Goal: Transaction & Acquisition: Purchase product/service

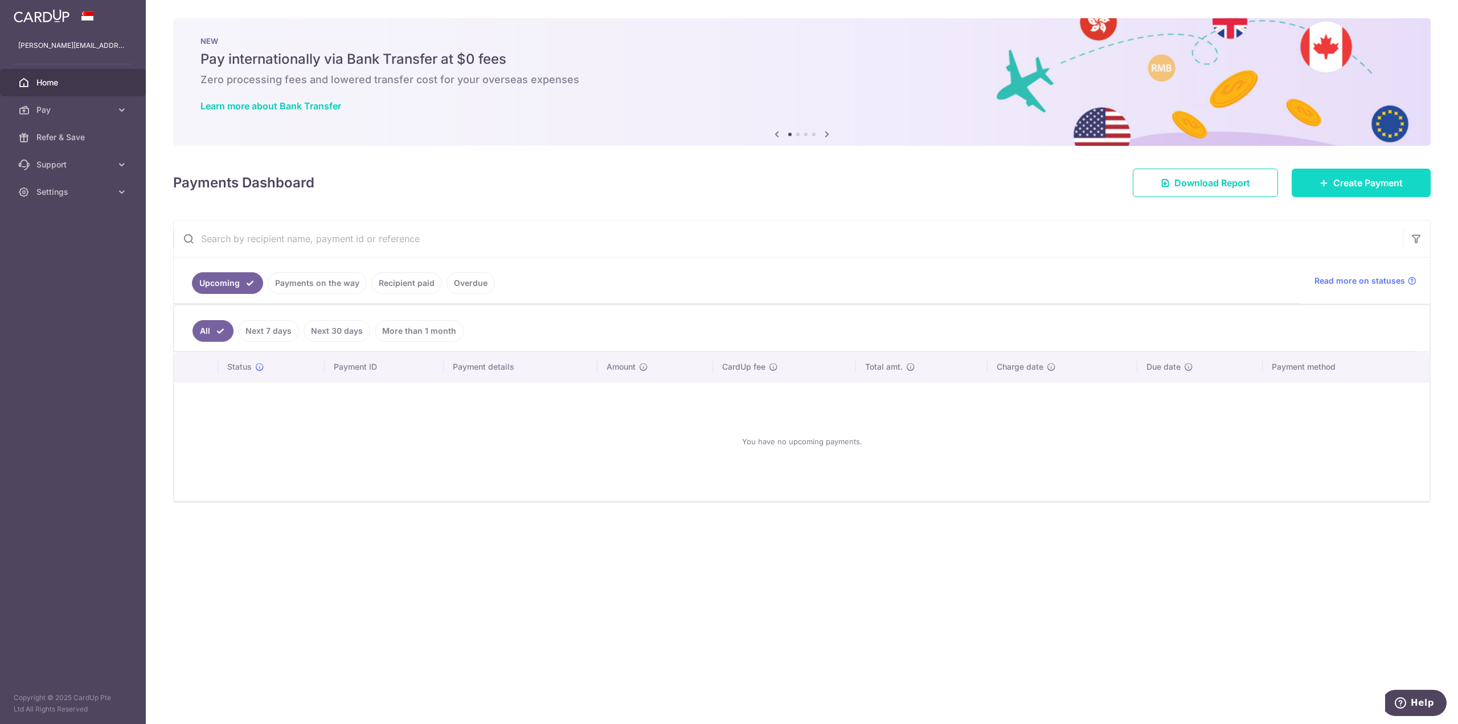
click at [1390, 180] on span "Create Payment" at bounding box center [1367, 183] width 69 height 14
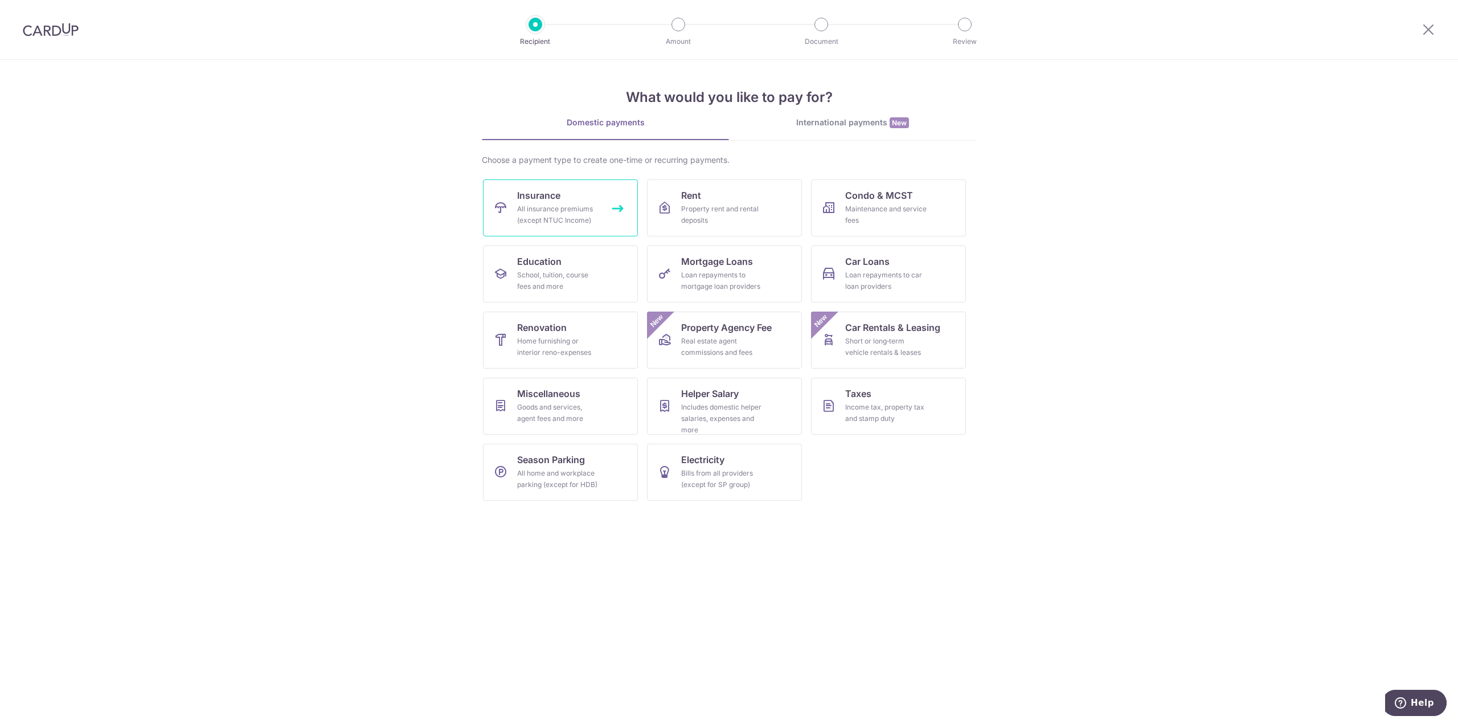
click at [596, 196] on link "Insurance All insurance premiums (except NTUC Income)" at bounding box center [560, 207] width 155 height 57
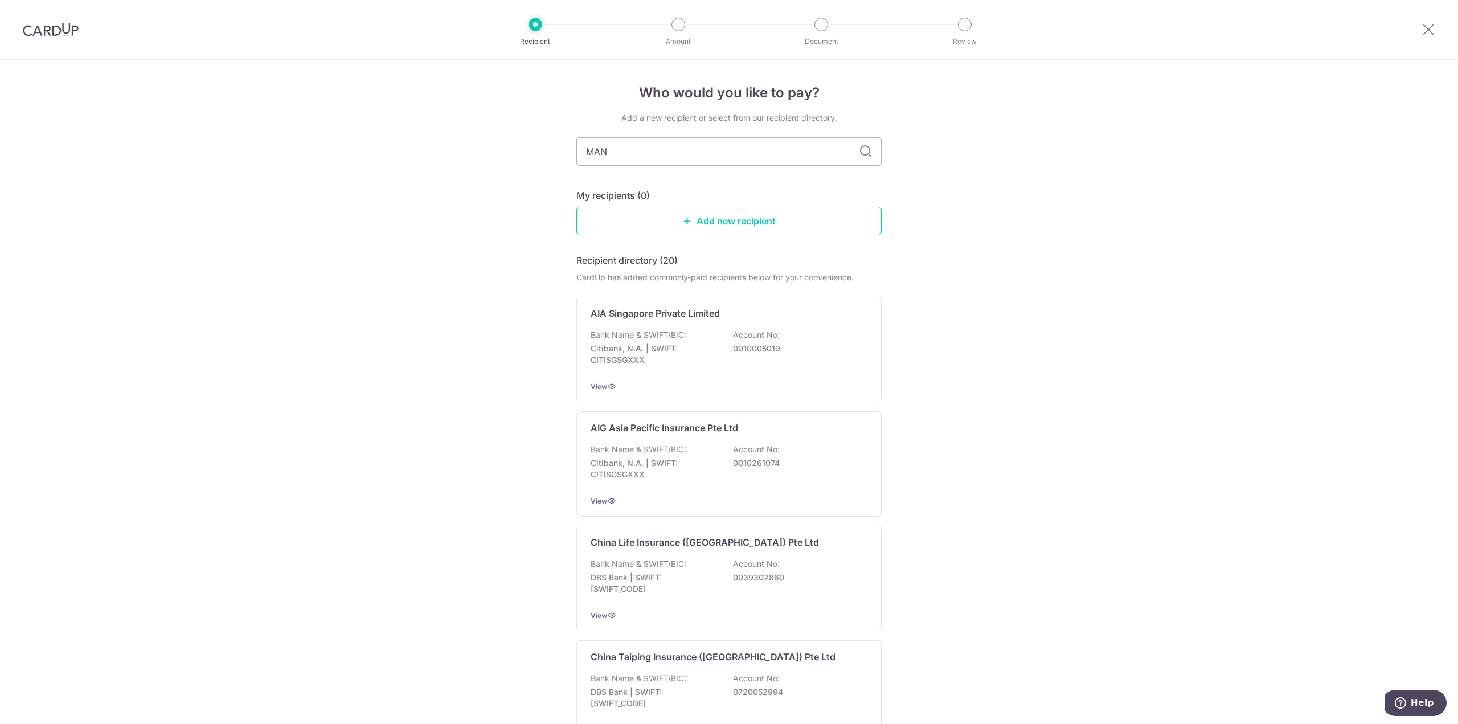
type input "MANU"
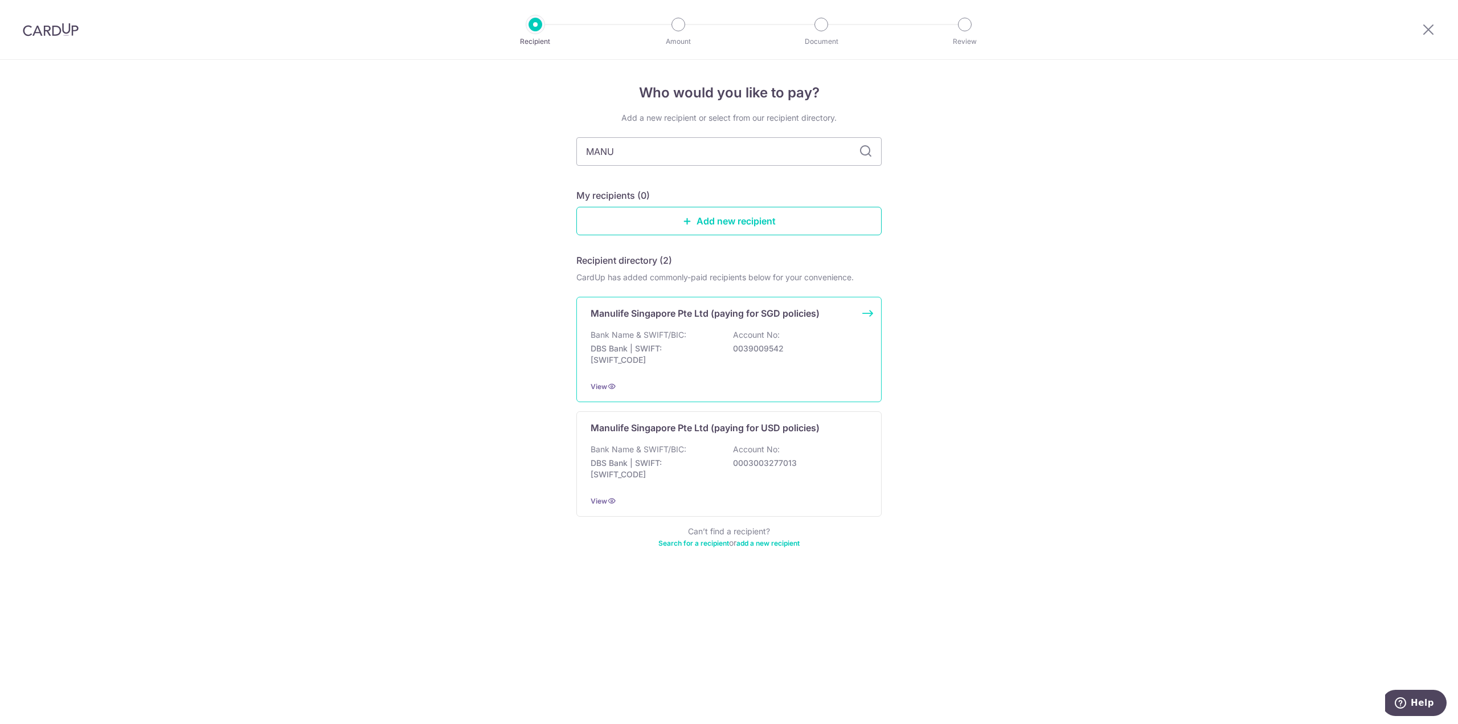
click at [851, 351] on p "0039009542" at bounding box center [797, 348] width 128 height 11
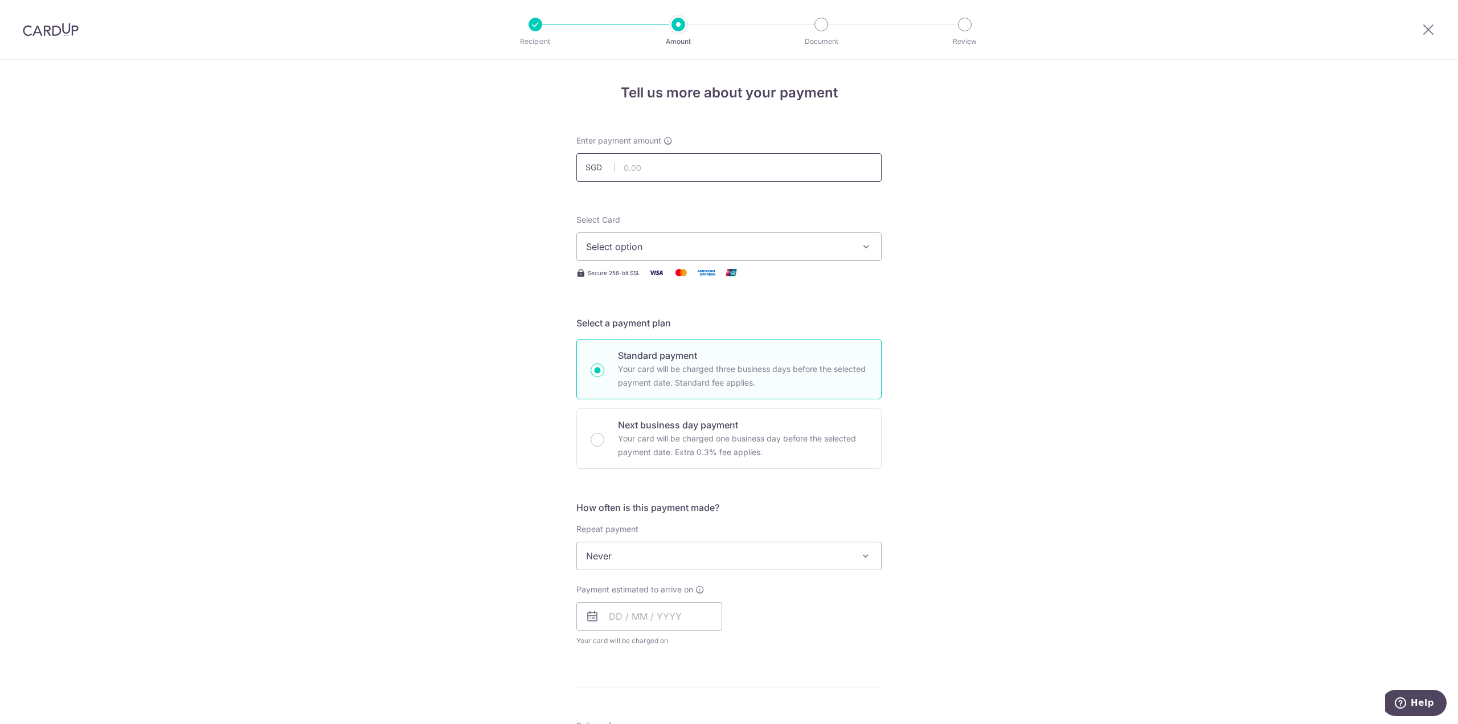
click at [665, 162] on input "text" at bounding box center [728, 167] width 305 height 28
type input "3,015.00"
click at [767, 251] on span "Select option" at bounding box center [718, 247] width 265 height 14
click at [704, 321] on span "**** 8843" at bounding box center [729, 328] width 286 height 14
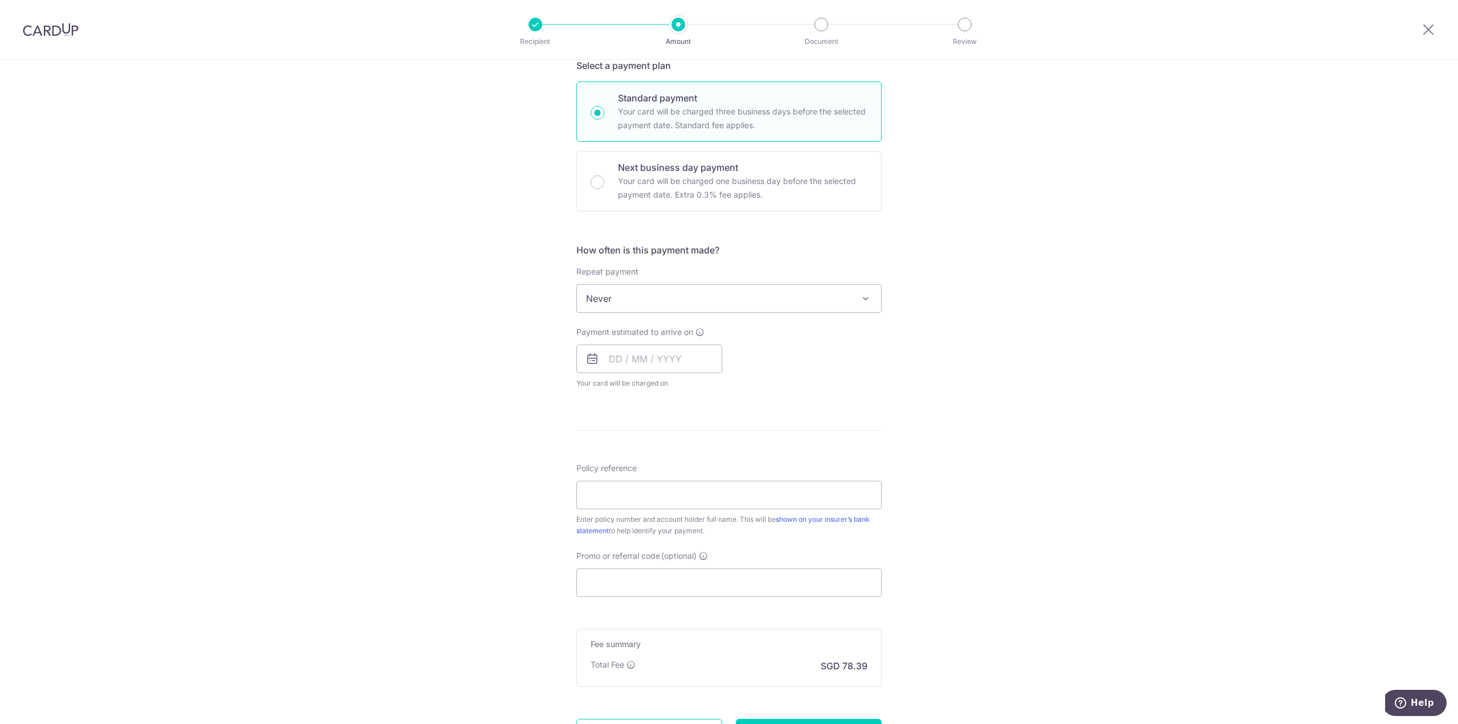
scroll to position [285, 0]
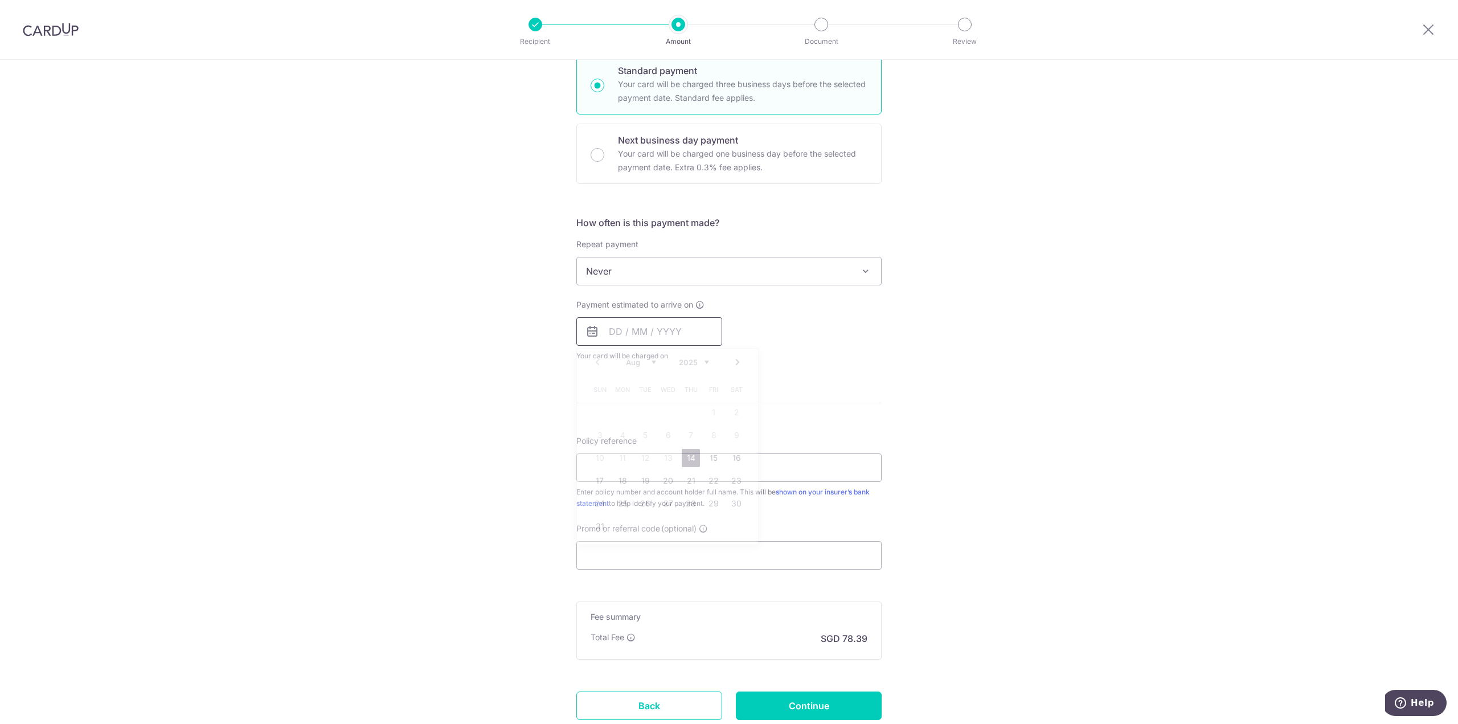
click at [678, 337] on input "text" at bounding box center [649, 331] width 146 height 28
drag, startPoint x: 618, startPoint y: 457, endPoint x: 646, endPoint y: 459, distance: 27.4
click at [638, 459] on table "Sun Mon Tue Wed Thu Fri Sat 1 2 3 4 5 6 7 8 9 10 11 12 13 14 15 16 17 18 19 20 …" at bounding box center [667, 457] width 159 height 159
click at [694, 458] on link "14" at bounding box center [691, 458] width 18 height 18
type input "[DATE]"
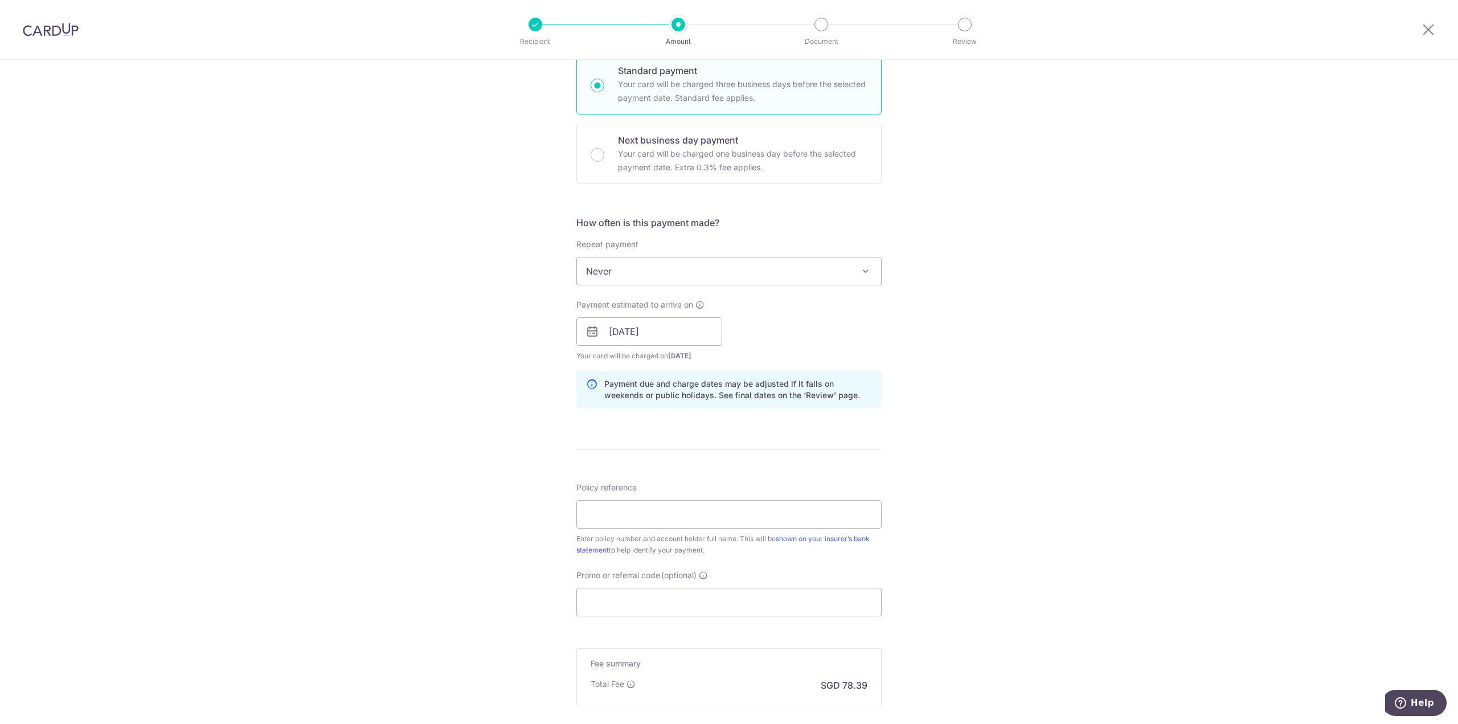
click at [979, 439] on div "Tell us more about your payment Enter payment amount SGD 3,015.00 3015.00 Selec…" at bounding box center [729, 313] width 1458 height 1077
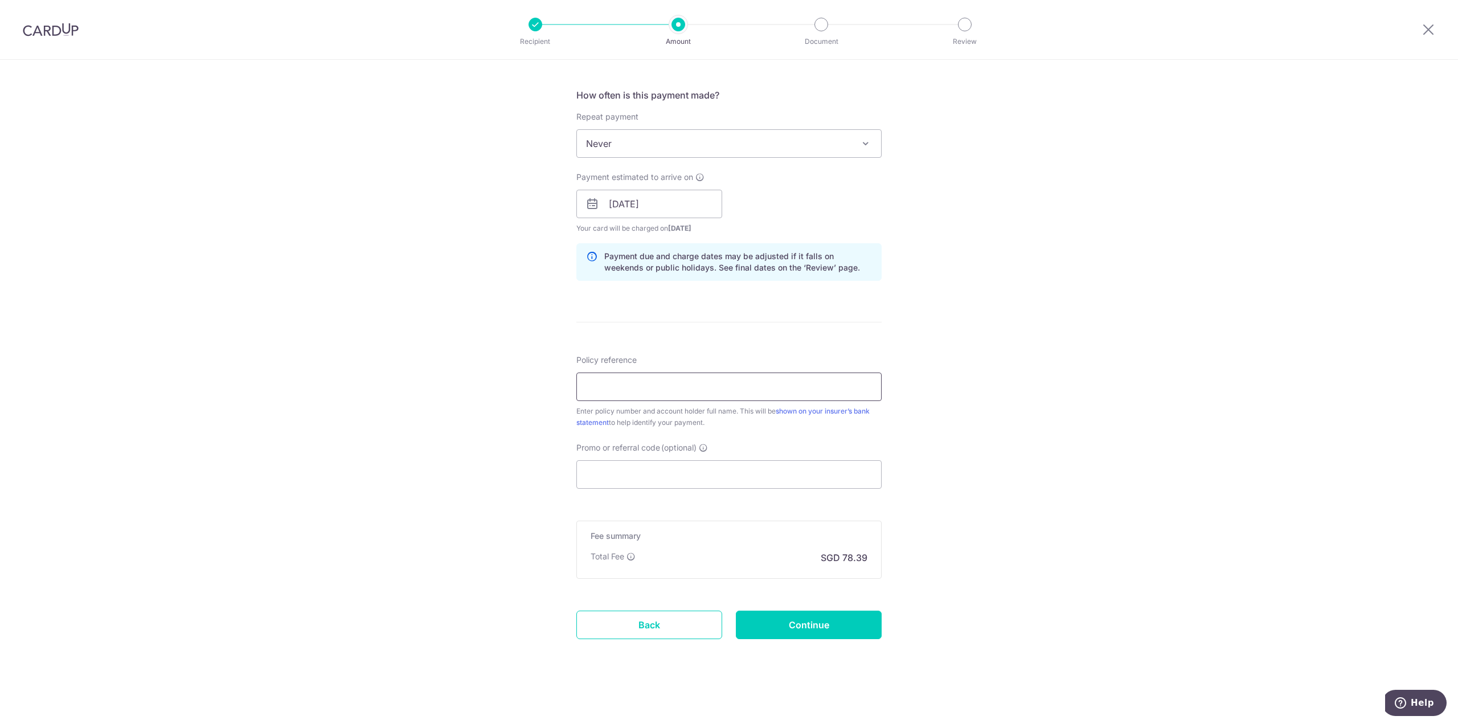
scroll to position [413, 0]
click at [694, 393] on input "Policy reference" at bounding box center [728, 386] width 305 height 28
click at [971, 375] on div "Tell us more about your payment Enter payment amount SGD 3,015.00 3015.00 Selec…" at bounding box center [729, 185] width 1458 height 1077
click at [653, 391] on input "Policy reference" at bounding box center [728, 386] width 305 height 28
paste input "1491105858"
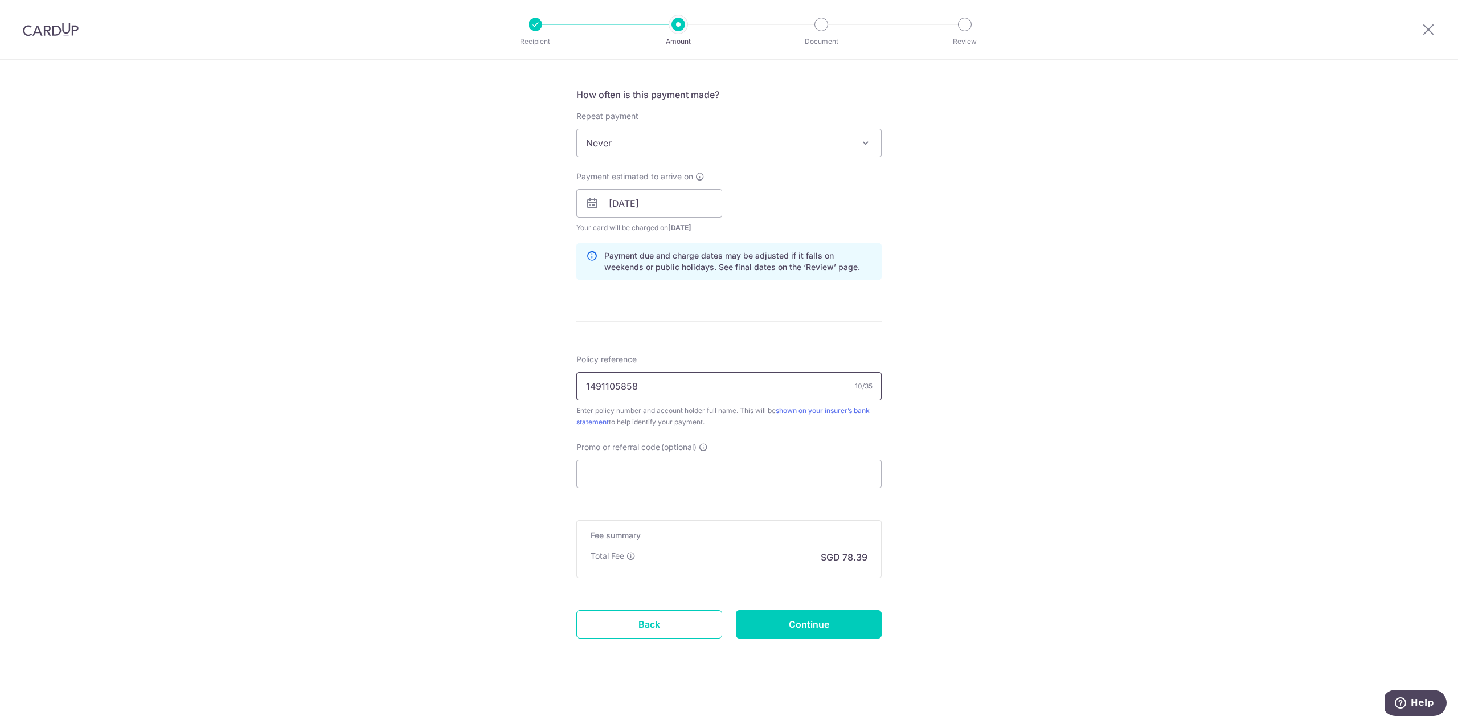
type input "1491105858"
click at [994, 425] on div "Tell us more about your payment Enter payment amount SGD 3,015.00 3015.00 Selec…" at bounding box center [729, 185] width 1458 height 1077
click at [763, 481] on input "Promo or referral code (optional)" at bounding box center [728, 474] width 305 height 28
paste input "OFF225"
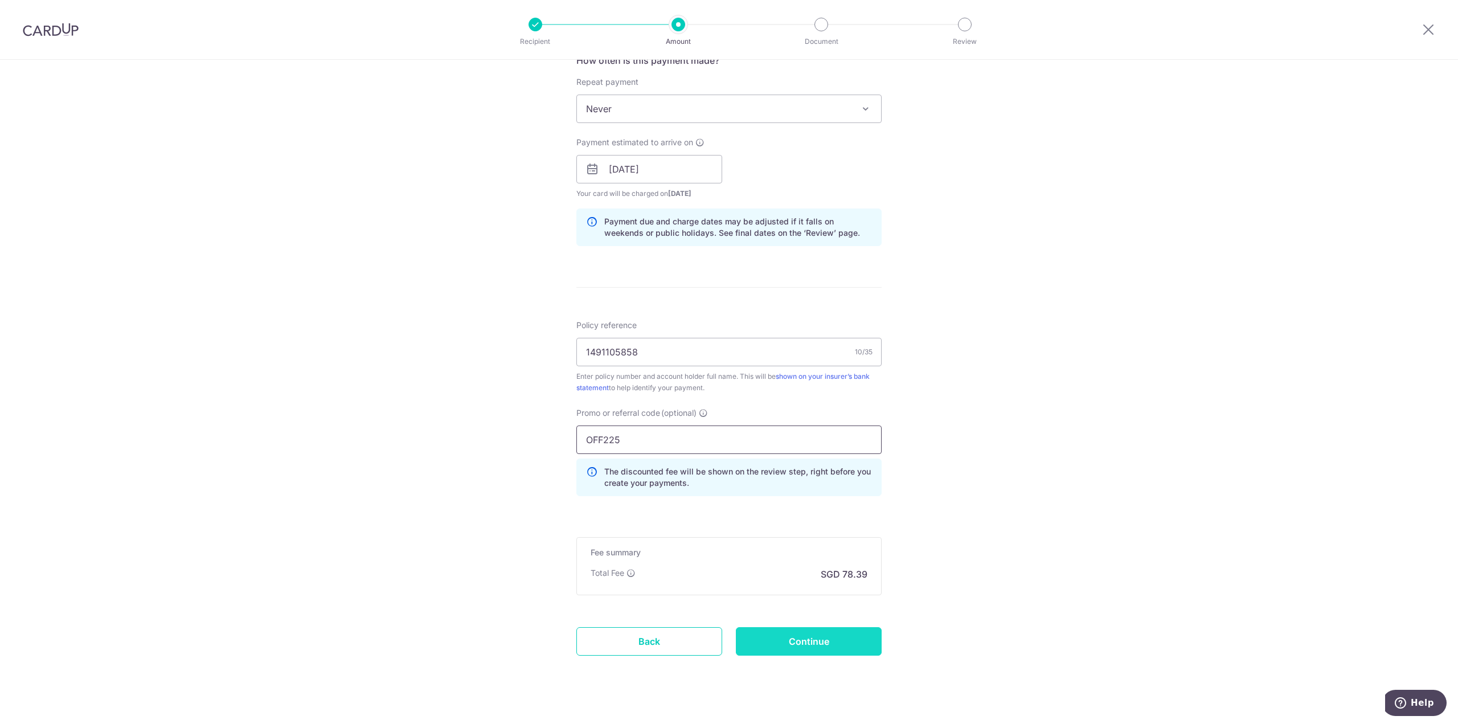
scroll to position [464, 0]
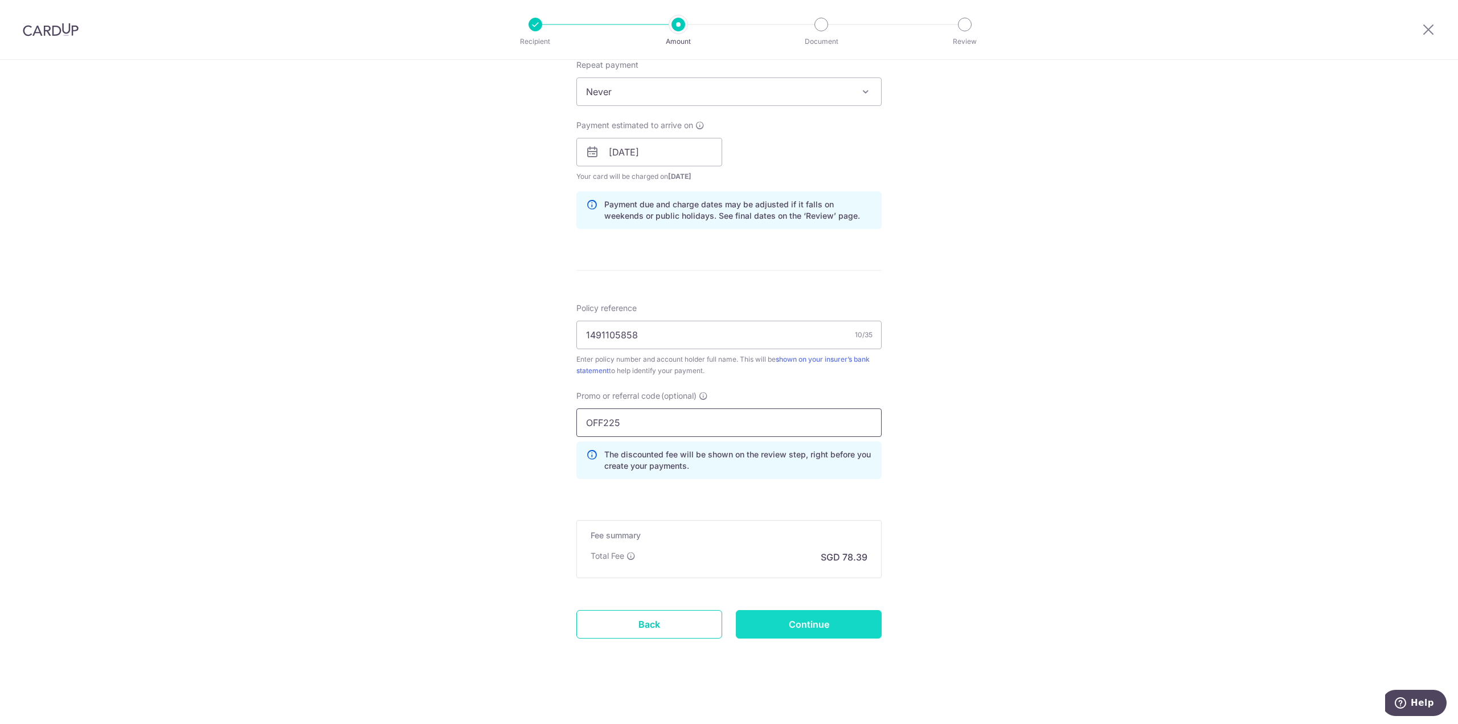
type input "OFF225"
click at [821, 629] on input "Continue" at bounding box center [809, 624] width 146 height 28
type input "Create Schedule"
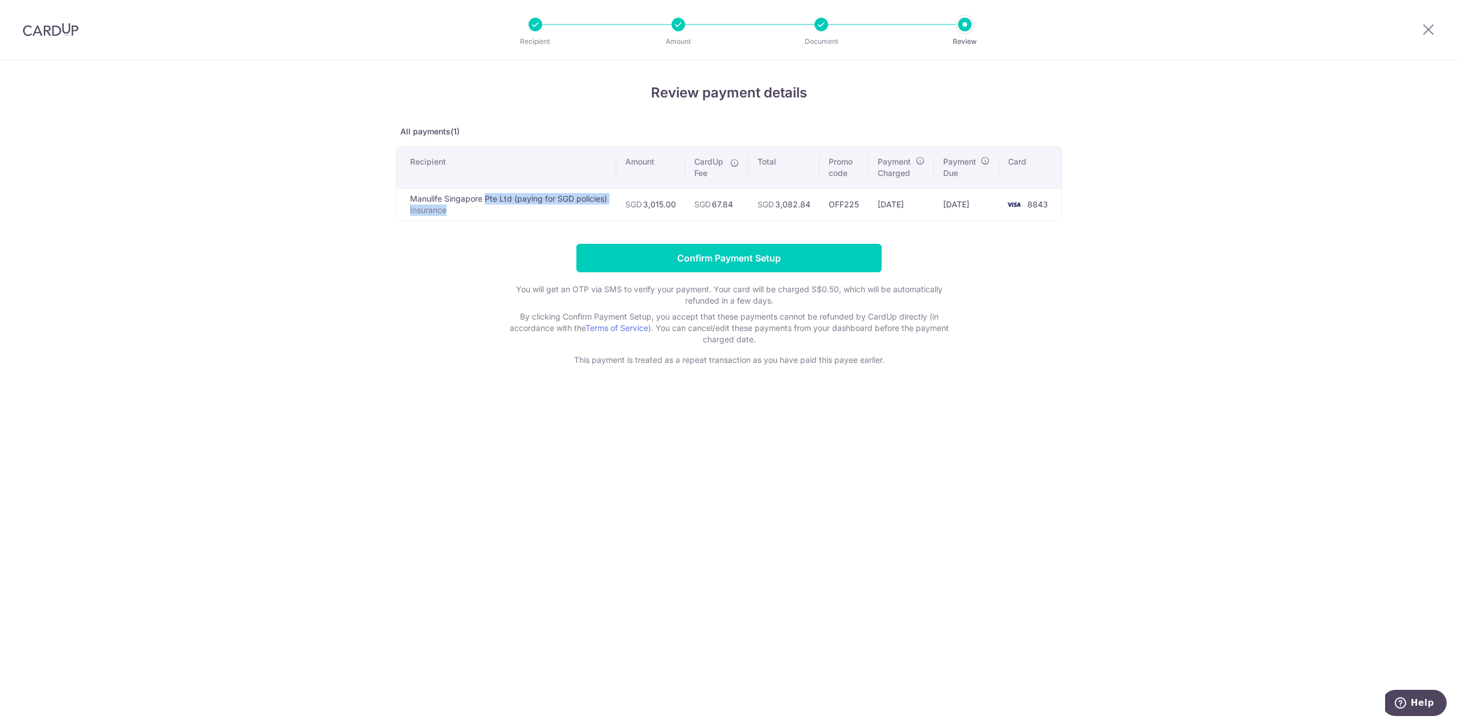
drag, startPoint x: 408, startPoint y: 200, endPoint x: 530, endPoint y: 209, distance: 122.2
click at [530, 209] on td "Manulife Singapore Pte Ltd (paying for SGD policies) Insurance" at bounding box center [506, 204] width 220 height 32
click at [530, 209] on p "Insurance" at bounding box center [508, 209] width 197 height 11
click at [815, 268] on input "Confirm Payment Setup" at bounding box center [728, 258] width 305 height 28
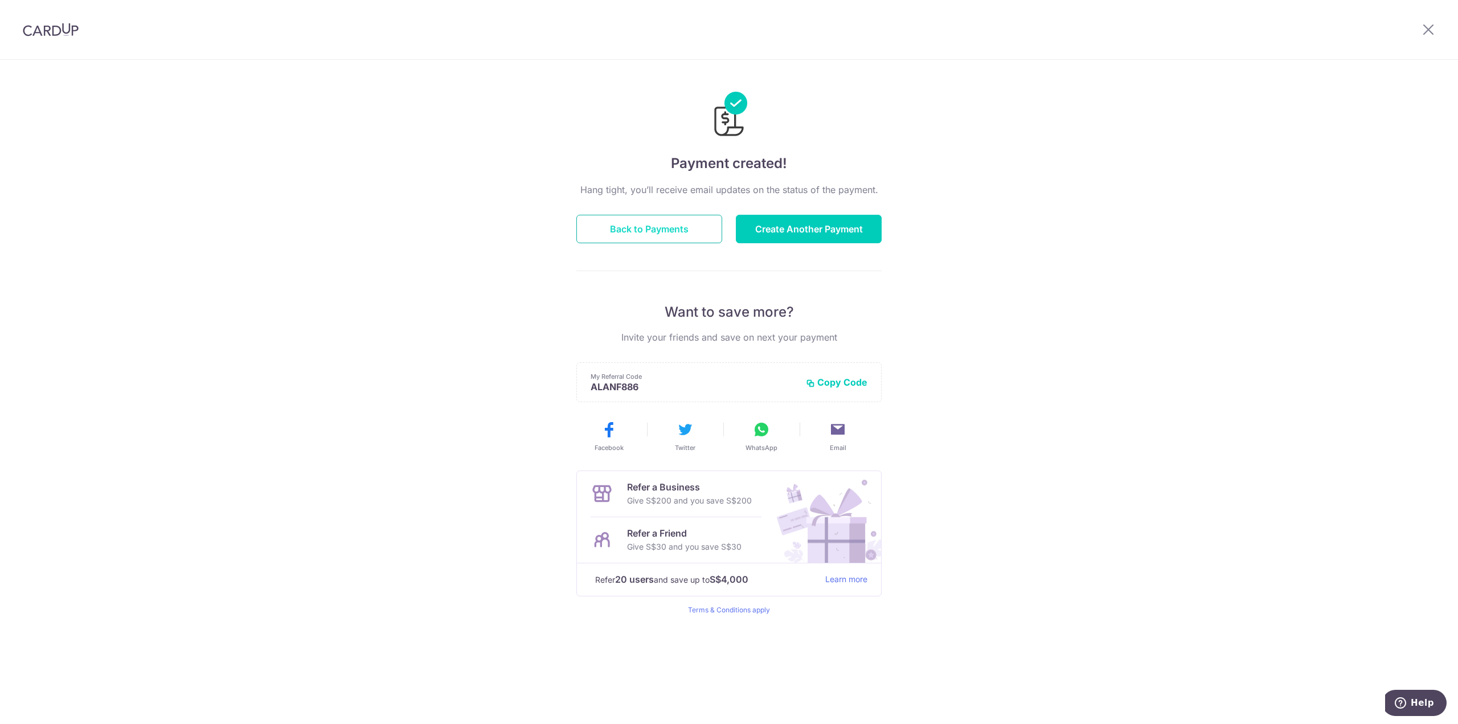
click at [636, 226] on button "Back to Payments" at bounding box center [649, 229] width 146 height 28
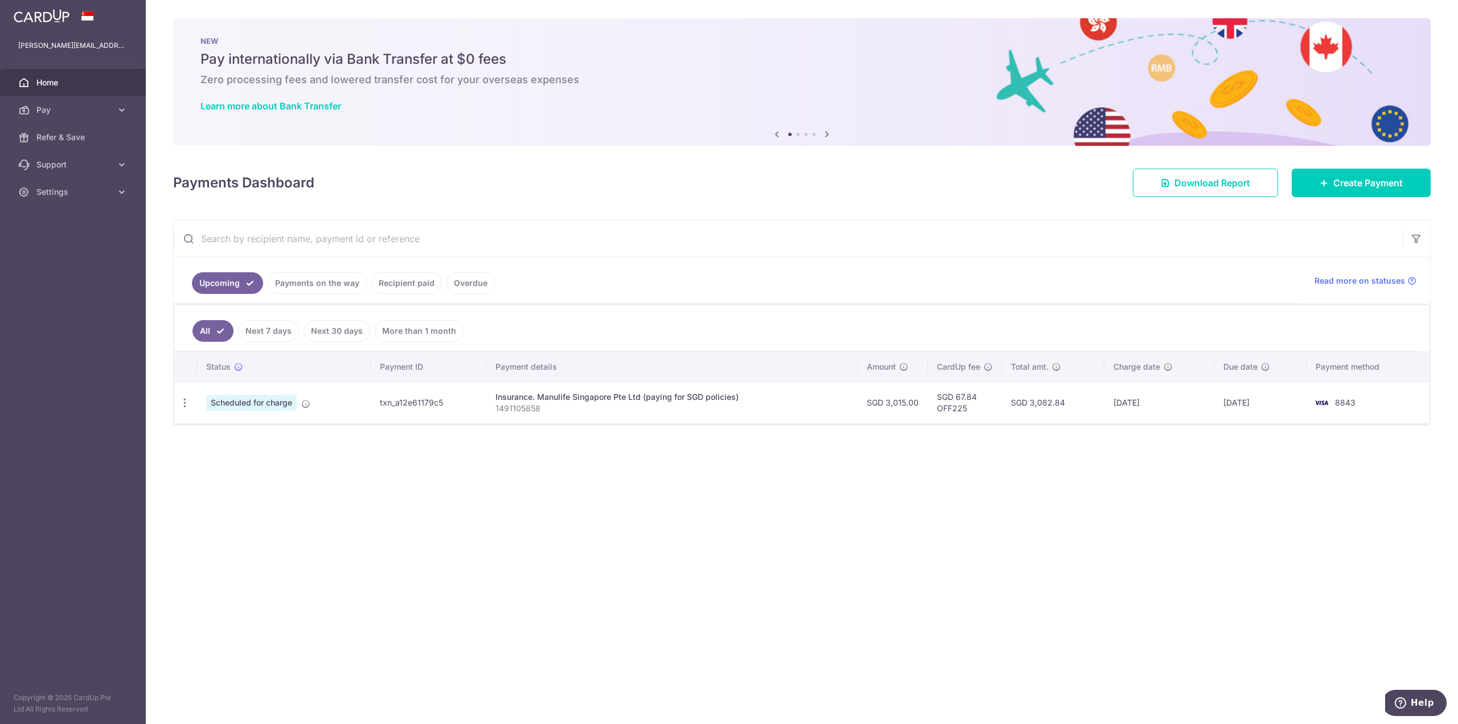
click at [508, 411] on p "1491105858" at bounding box center [671, 408] width 353 height 11
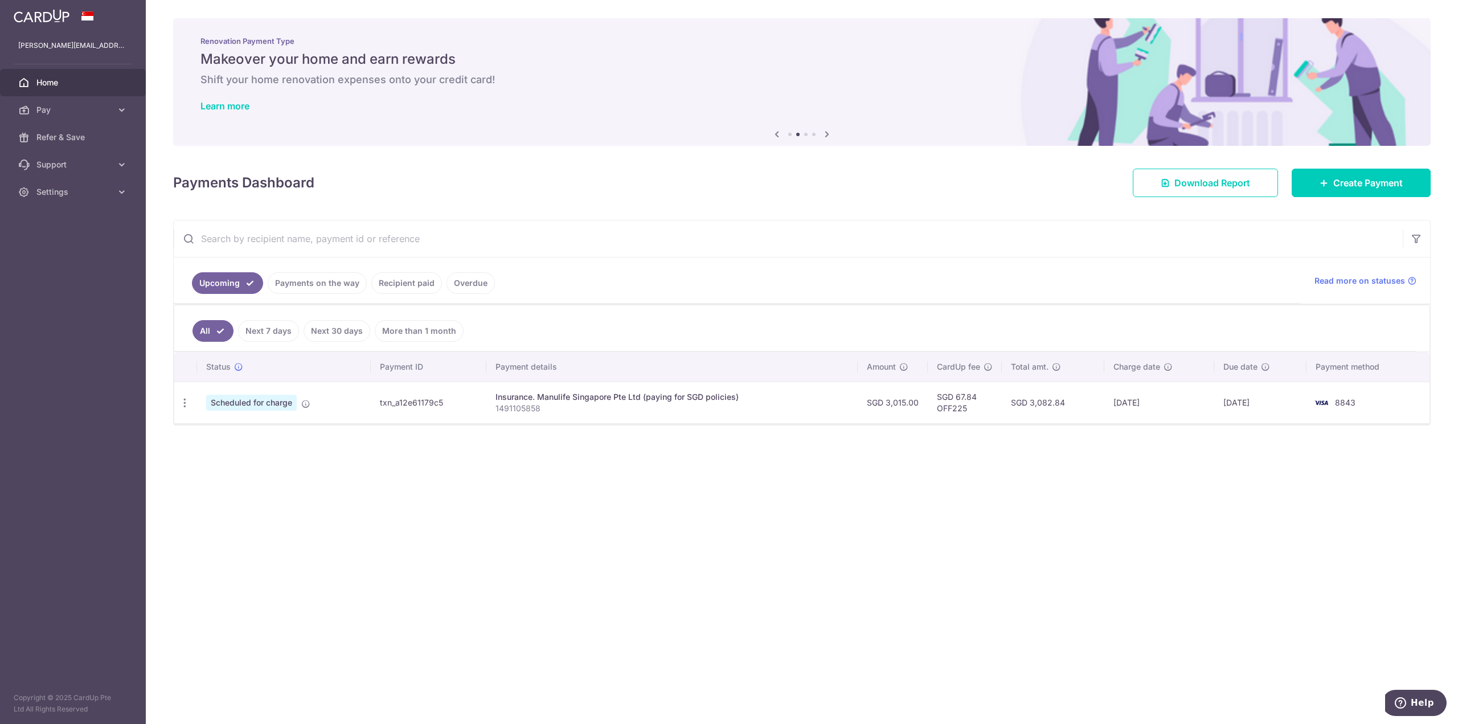
click at [560, 435] on div "× Pause Schedule Pause all future payments in this series Pause just this one p…" at bounding box center [802, 362] width 1312 height 724
click at [1325, 182] on icon at bounding box center [1324, 182] width 9 height 9
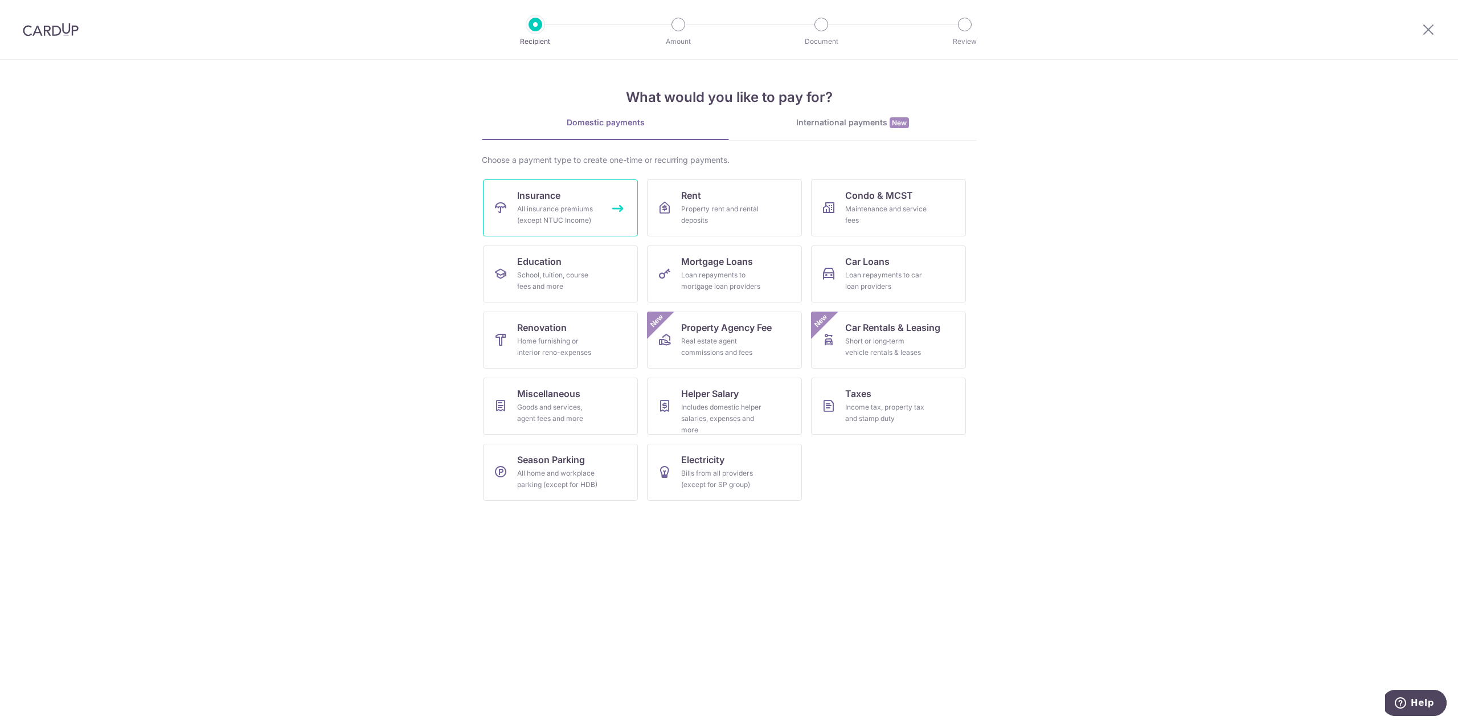
click at [539, 195] on span "Insurance" at bounding box center [538, 196] width 43 height 14
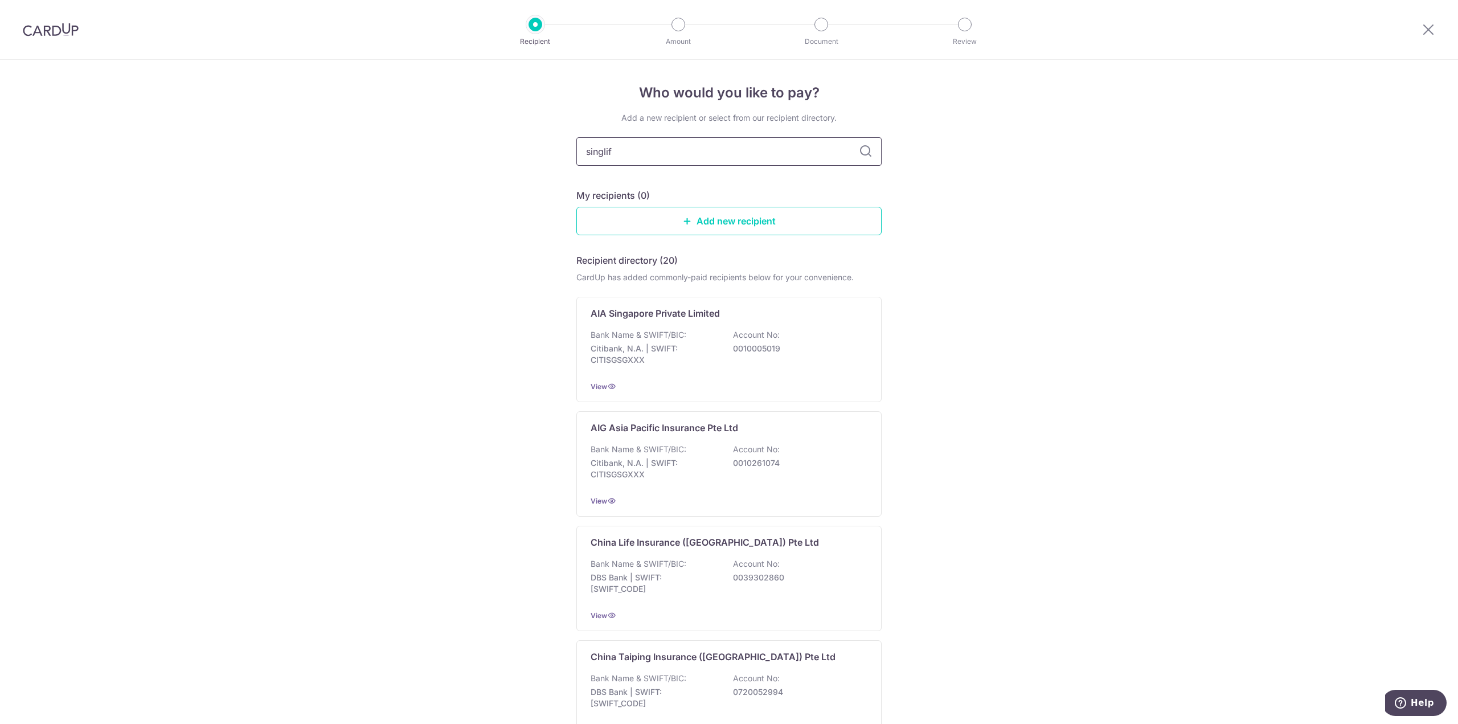
type input "singlife"
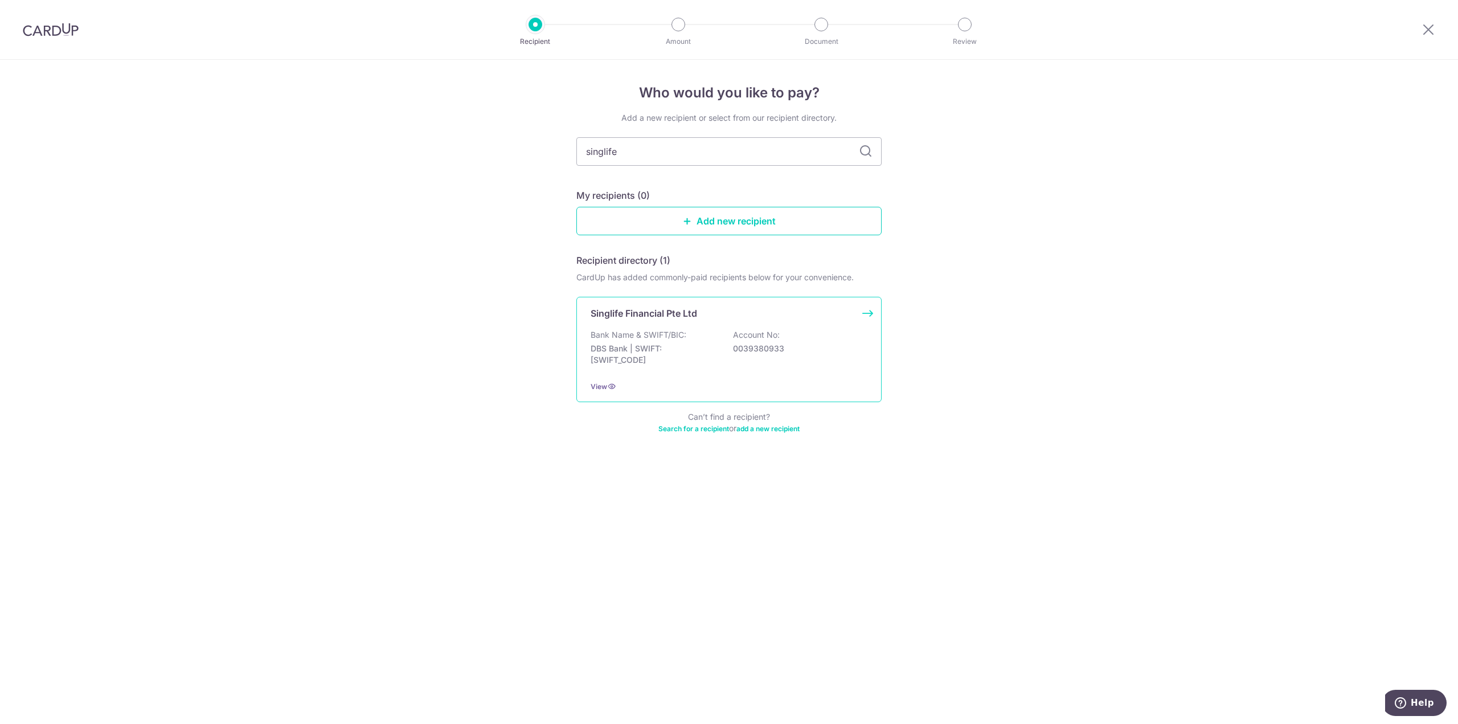
click at [744, 339] on p "Account No:" at bounding box center [756, 334] width 47 height 11
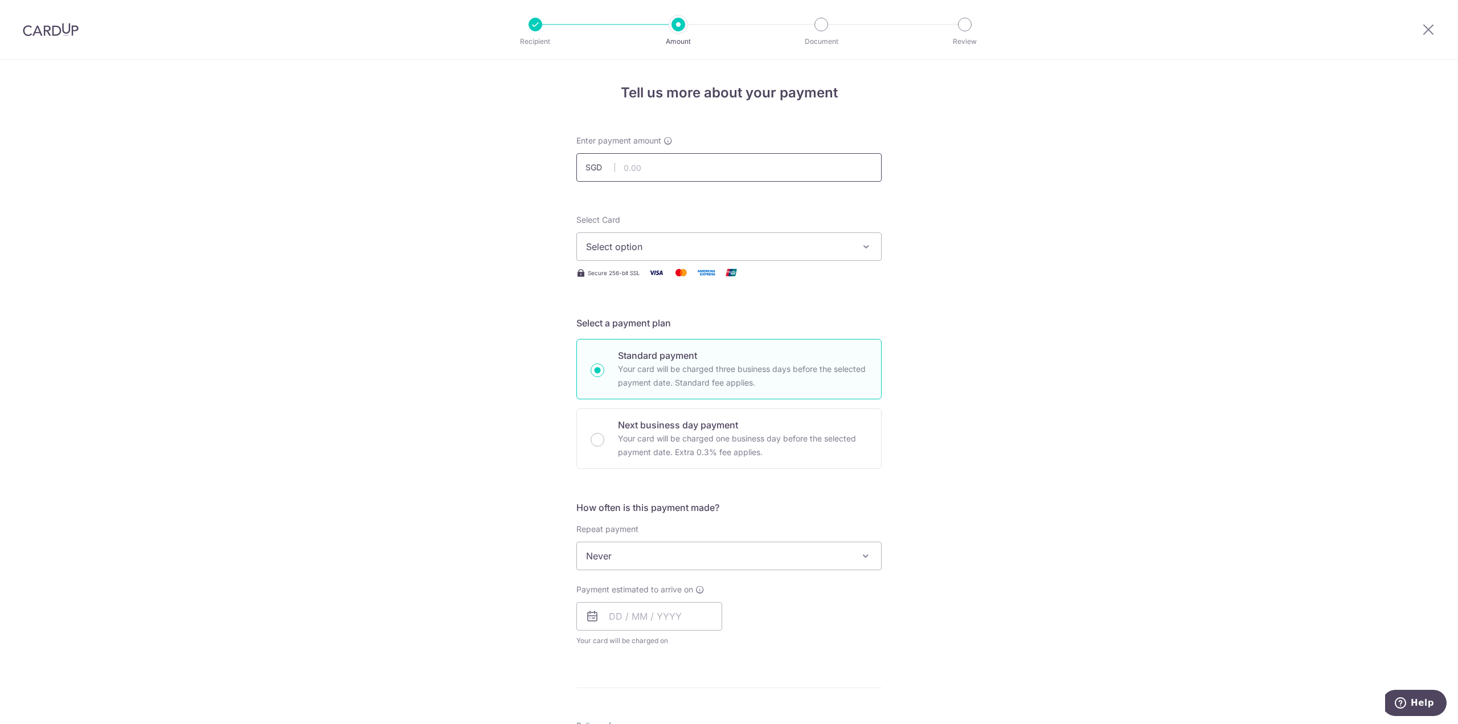
click at [680, 179] on input "text" at bounding box center [728, 167] width 305 height 28
type input "2"
paste input "2896.50"
click button "Add Card" at bounding box center [0, 0] width 0 height 0
type input "2,896.50"
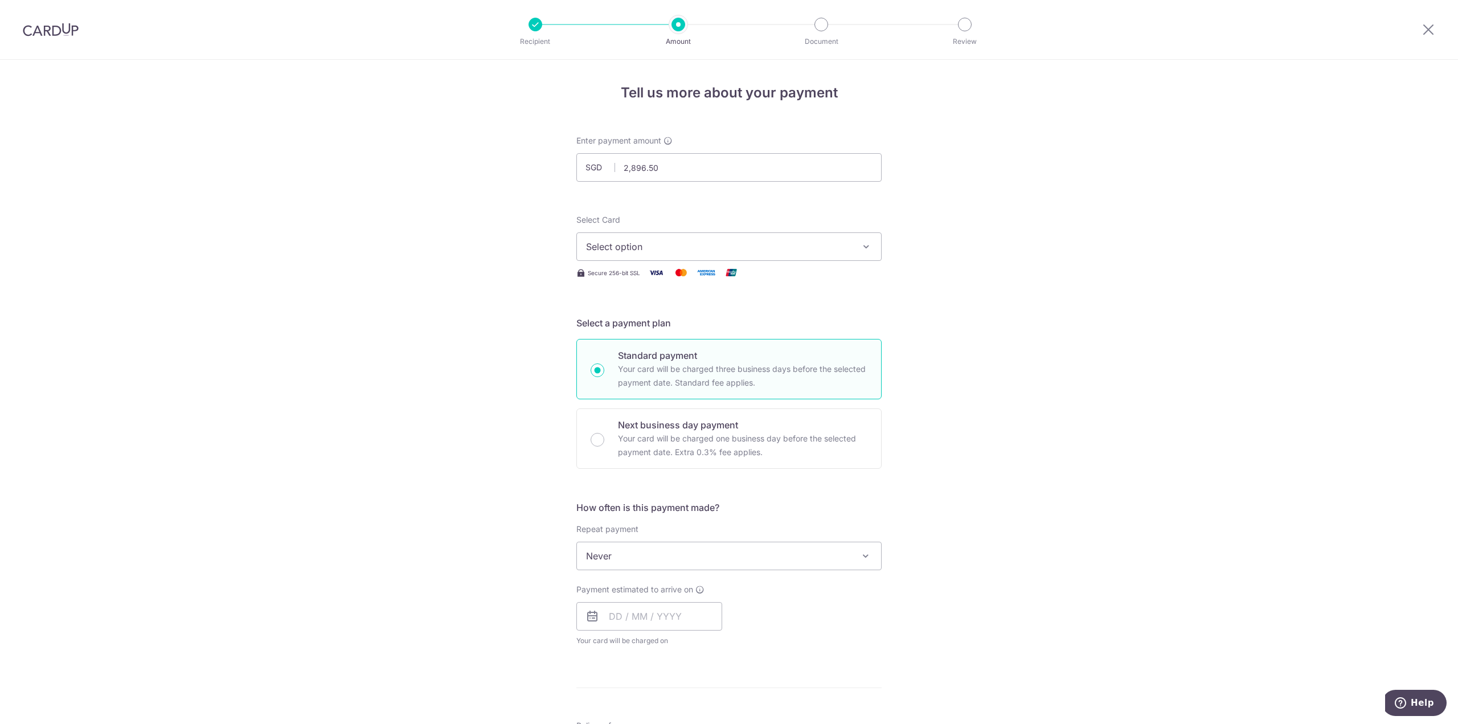
click at [686, 248] on span "Select option" at bounding box center [718, 247] width 265 height 14
click at [644, 319] on link "**** 8843" at bounding box center [729, 327] width 304 height 27
click at [988, 334] on div "Tell us more about your payment Enter payment amount SGD 2,896.50 2896.50 Selec…" at bounding box center [729, 575] width 1458 height 1030
click at [658, 618] on input "text" at bounding box center [649, 616] width 146 height 28
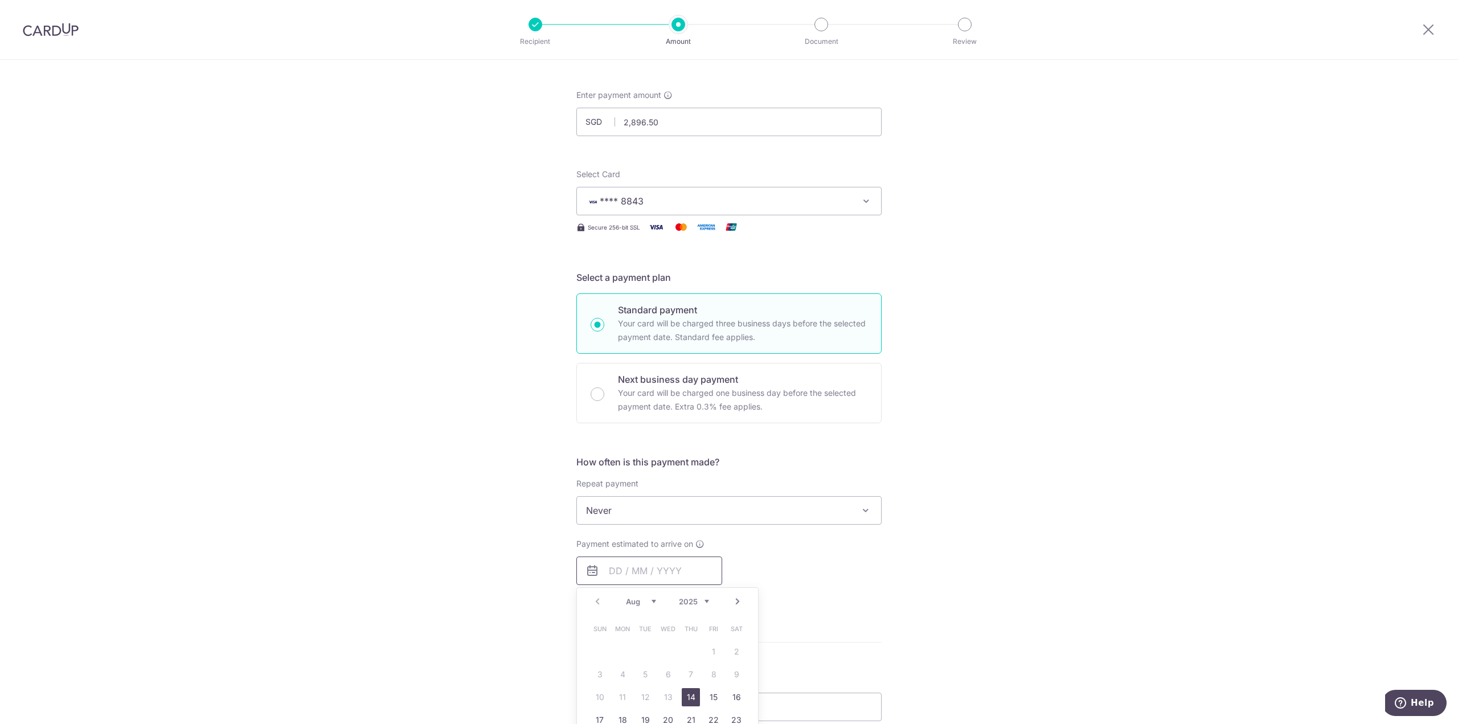
scroll to position [114, 0]
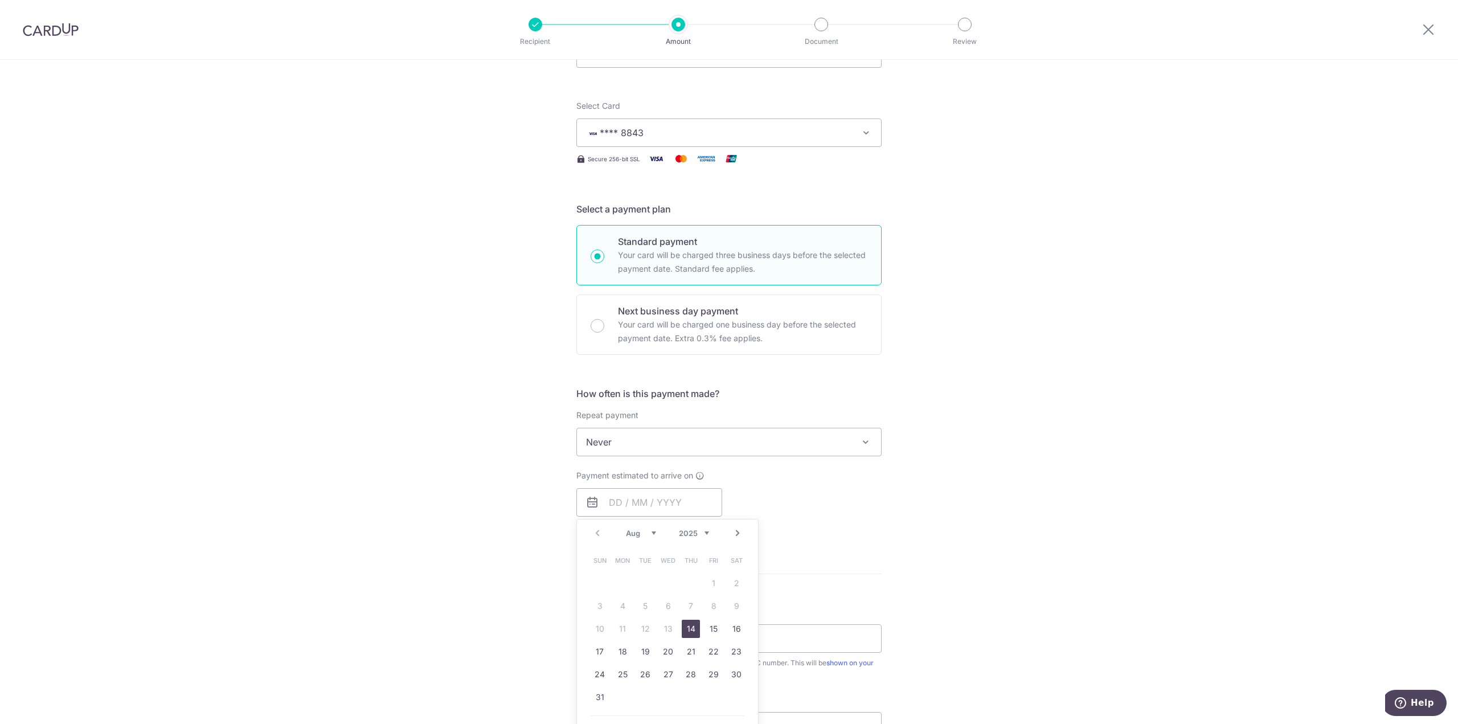
click at [690, 632] on link "14" at bounding box center [691, 629] width 18 height 18
type input "14/08/2025"
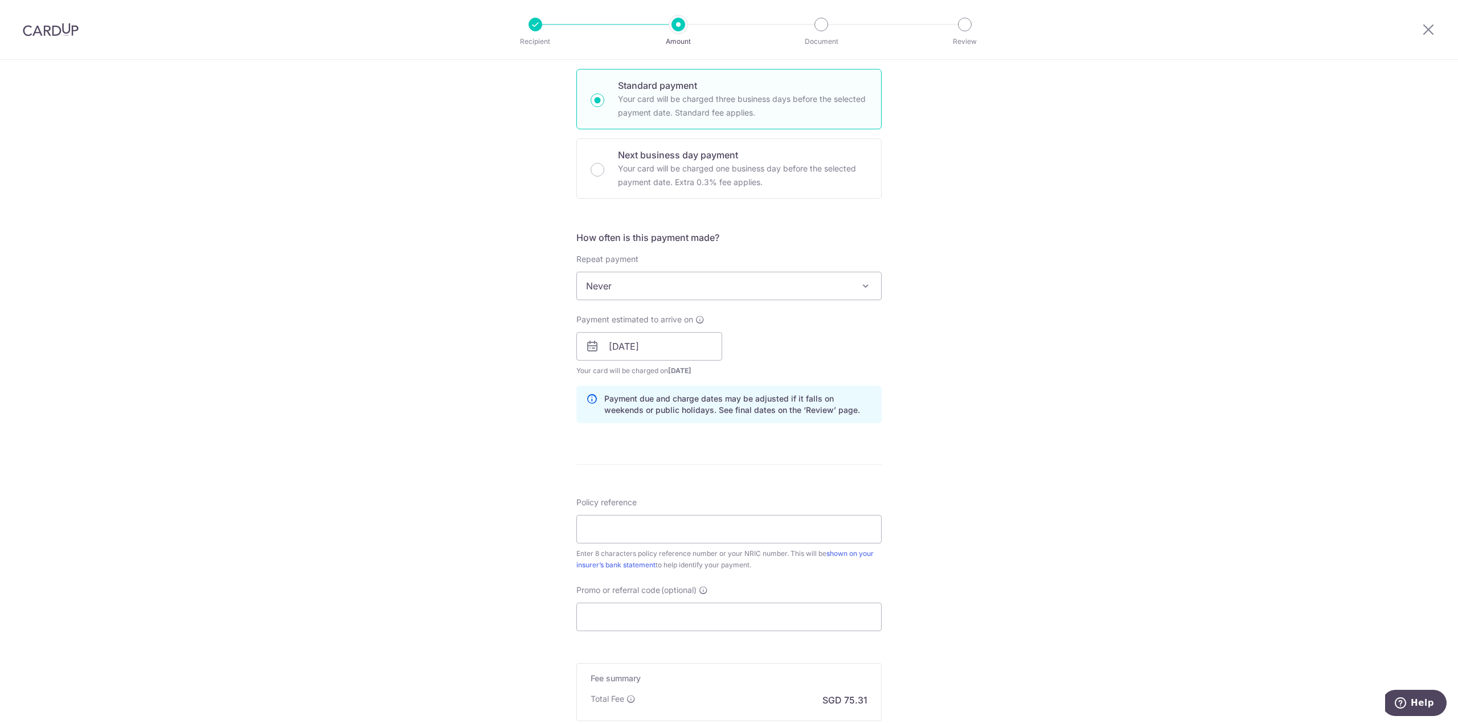
scroll to position [342, 0]
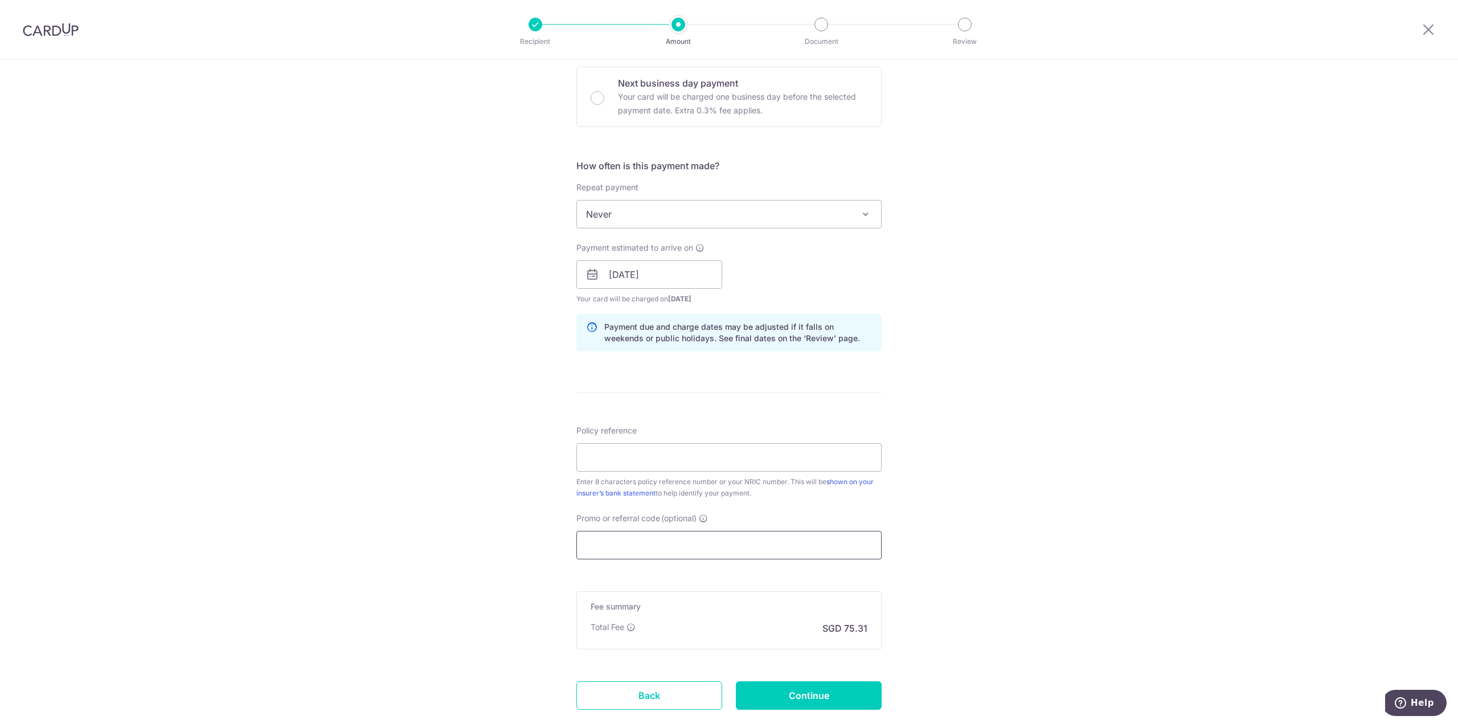
click at [640, 553] on input "Promo or referral code (optional)" at bounding box center [728, 545] width 305 height 28
click at [584, 458] on input "Policy reference" at bounding box center [728, 457] width 305 height 28
click at [425, 281] on div "Tell us more about your payment Enter payment amount SGD 2,896.50 2896.50 Selec…" at bounding box center [729, 256] width 1458 height 1077
click at [632, 457] on input "07145" at bounding box center [728, 457] width 305 height 28
type input "07145291"
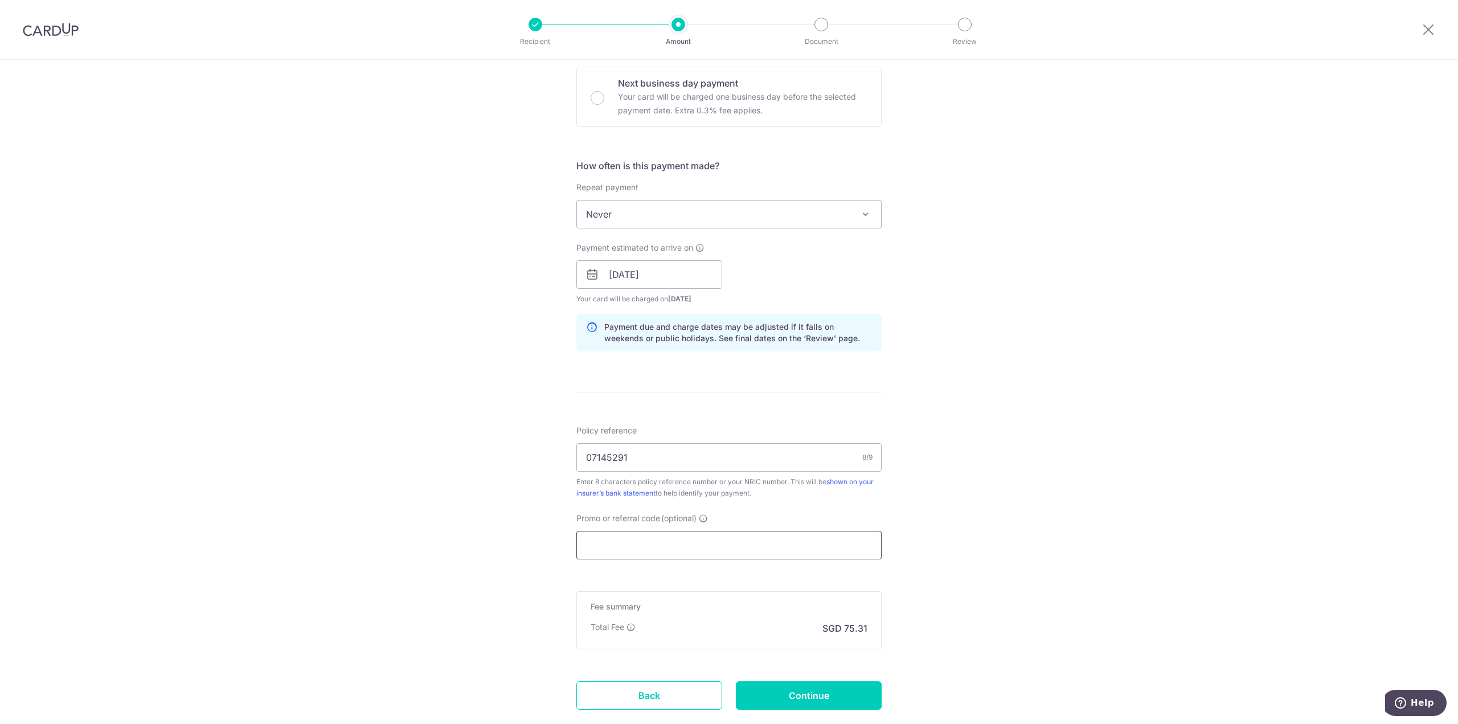
click at [658, 549] on input "Promo or referral code (optional)" at bounding box center [728, 545] width 305 height 28
paste input "OFF225"
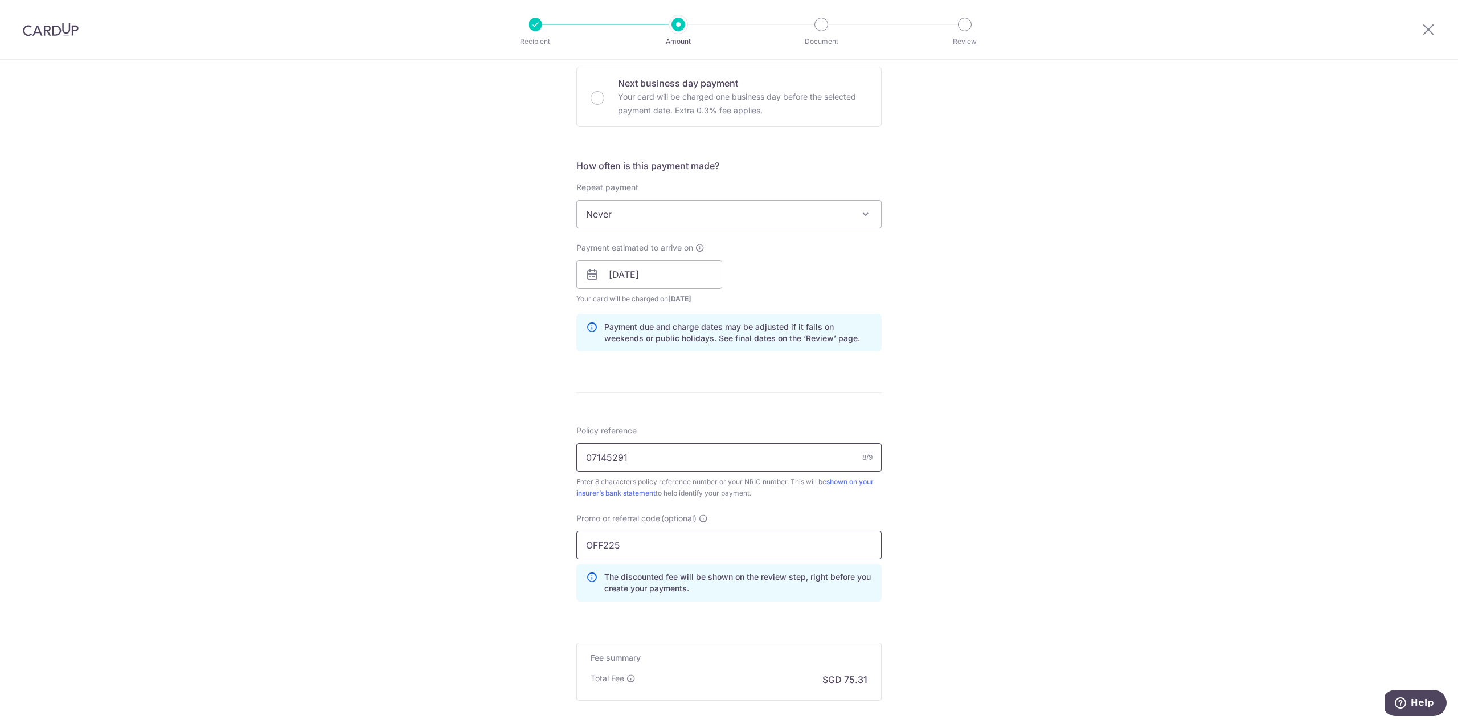
type input "OFF225"
click at [705, 460] on input "07145291" at bounding box center [728, 457] width 305 height 28
click at [977, 496] on div "Tell us more about your payment Enter payment amount SGD 2,896.50 2896.50 Selec…" at bounding box center [729, 282] width 1458 height 1128
click at [812, 550] on input "OFF225" at bounding box center [728, 545] width 305 height 28
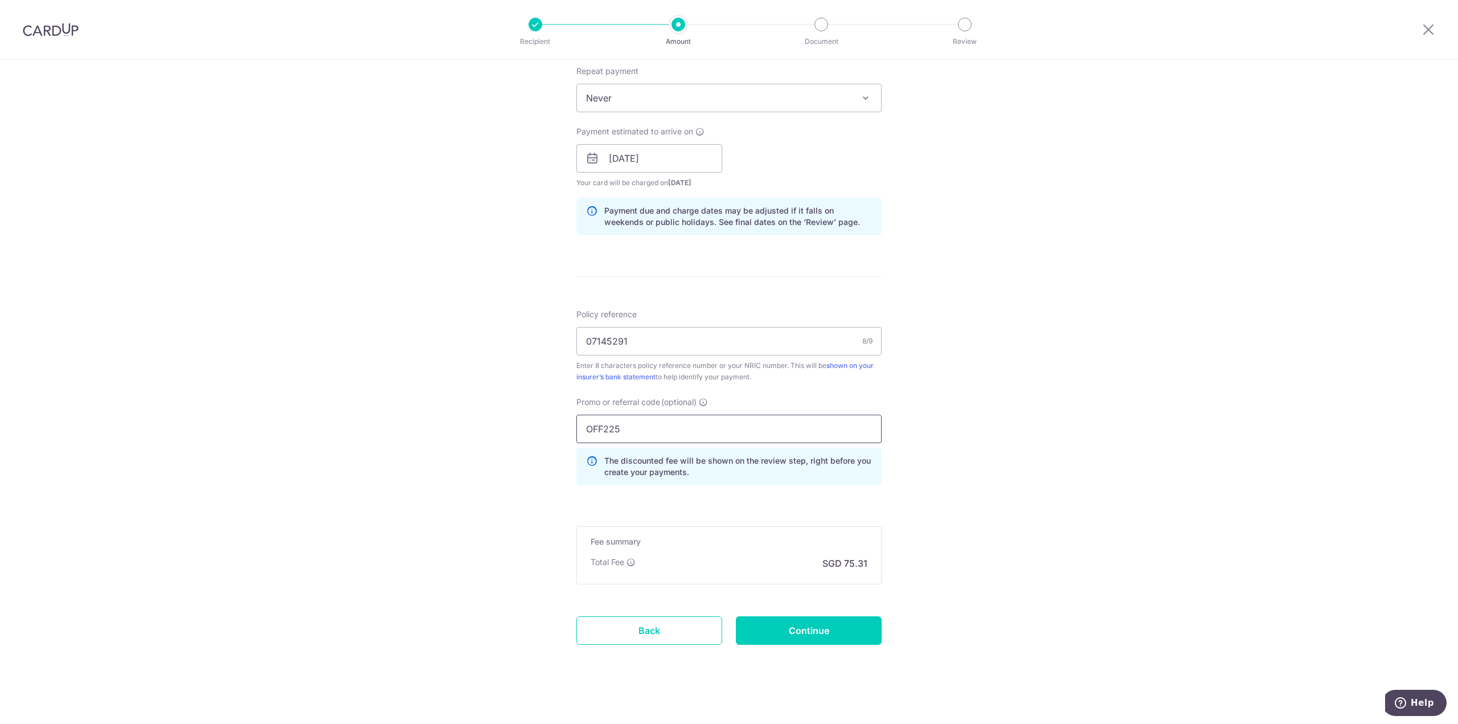
scroll to position [464, 0]
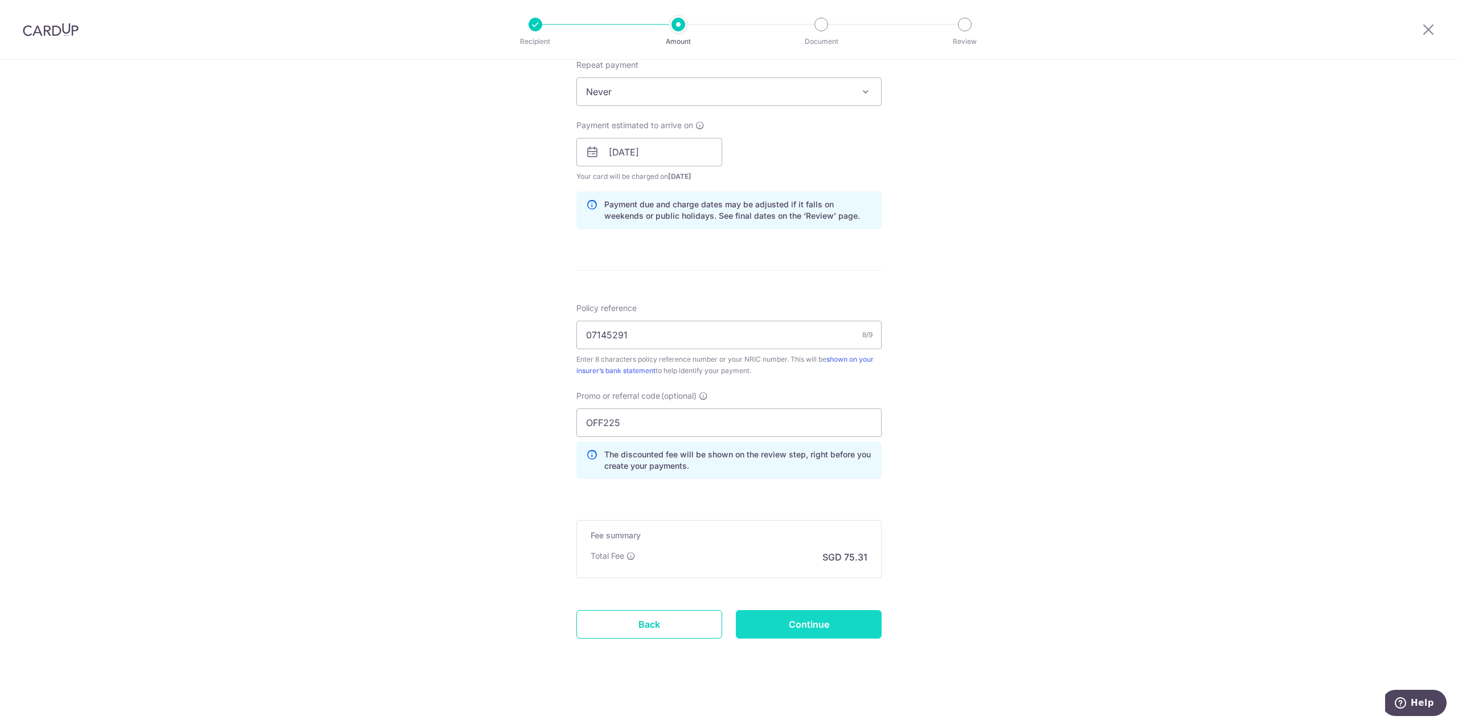
click at [798, 626] on input "Continue" at bounding box center [809, 624] width 146 height 28
type input "Create Schedule"
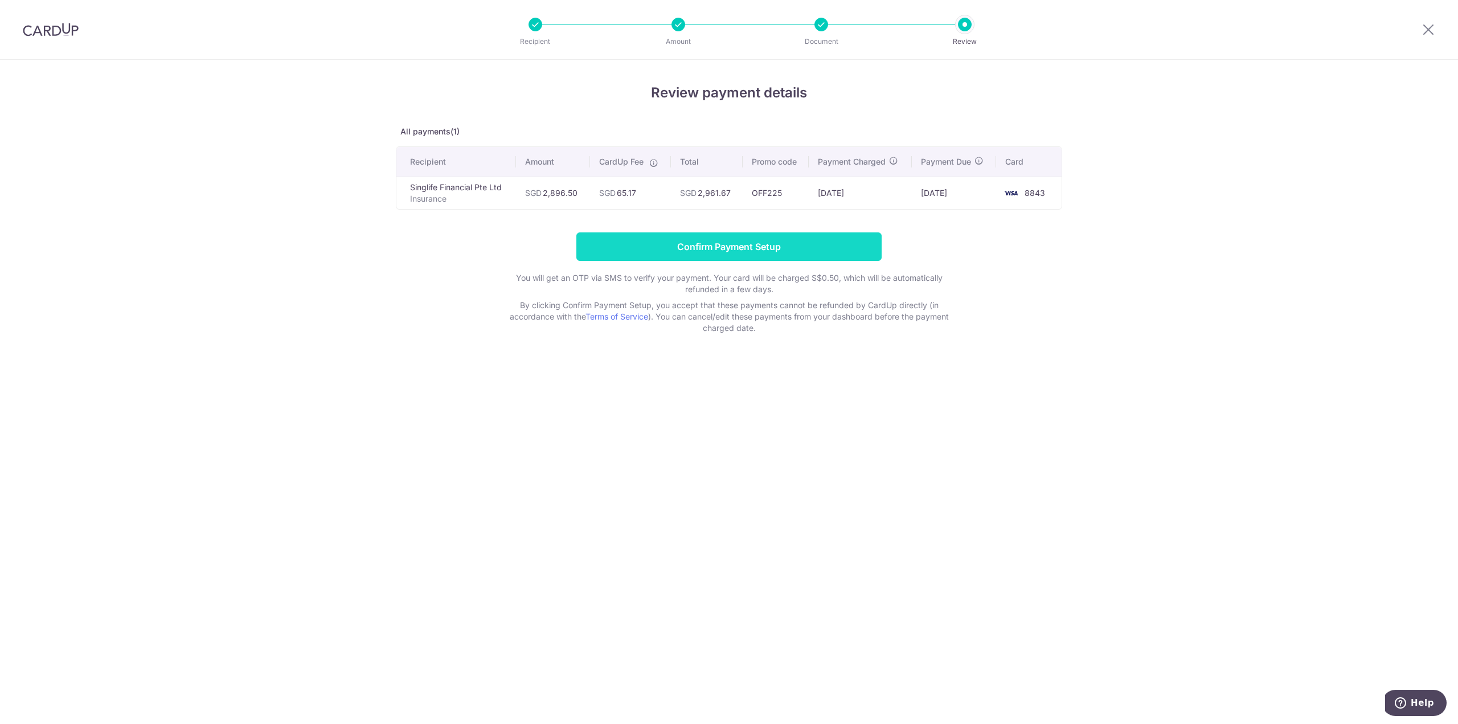
click at [661, 246] on input "Confirm Payment Setup" at bounding box center [728, 246] width 305 height 28
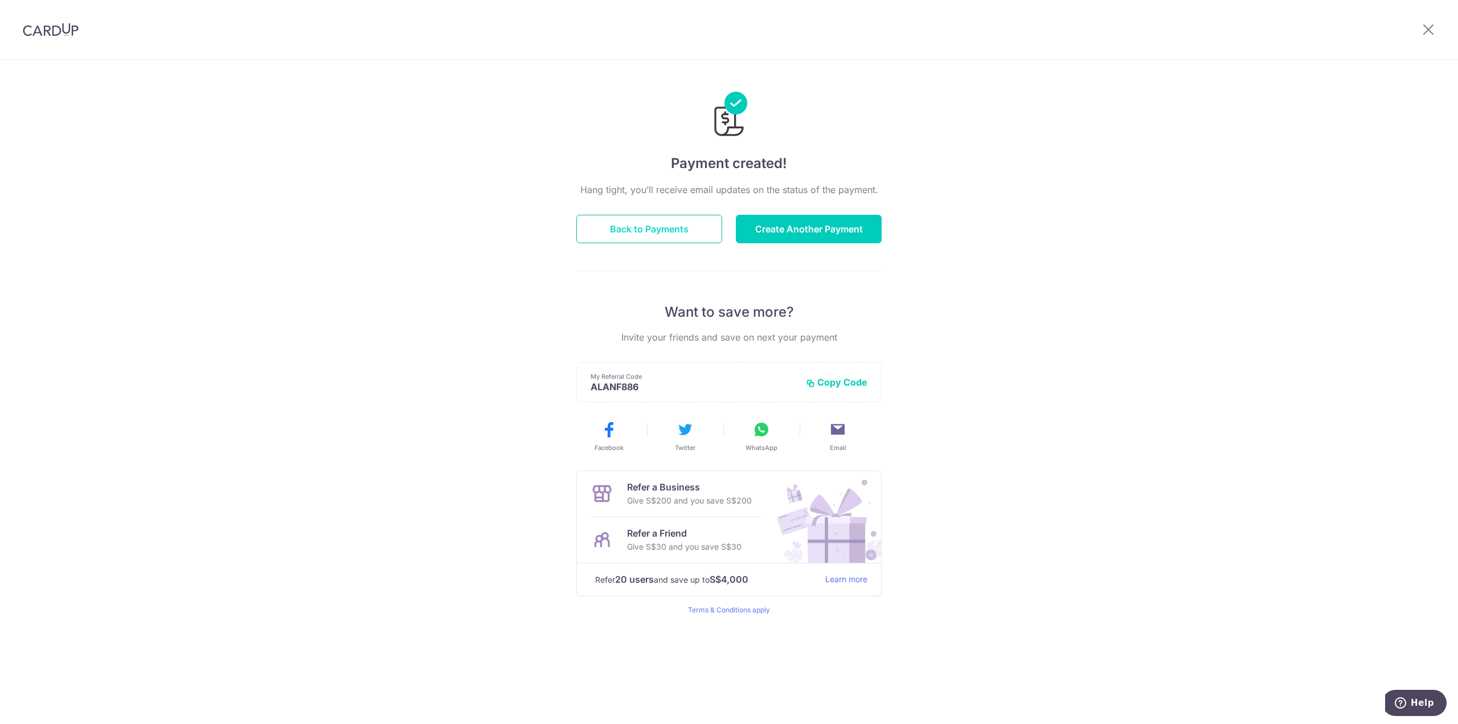
click at [670, 242] on button "Back to Payments" at bounding box center [649, 229] width 146 height 28
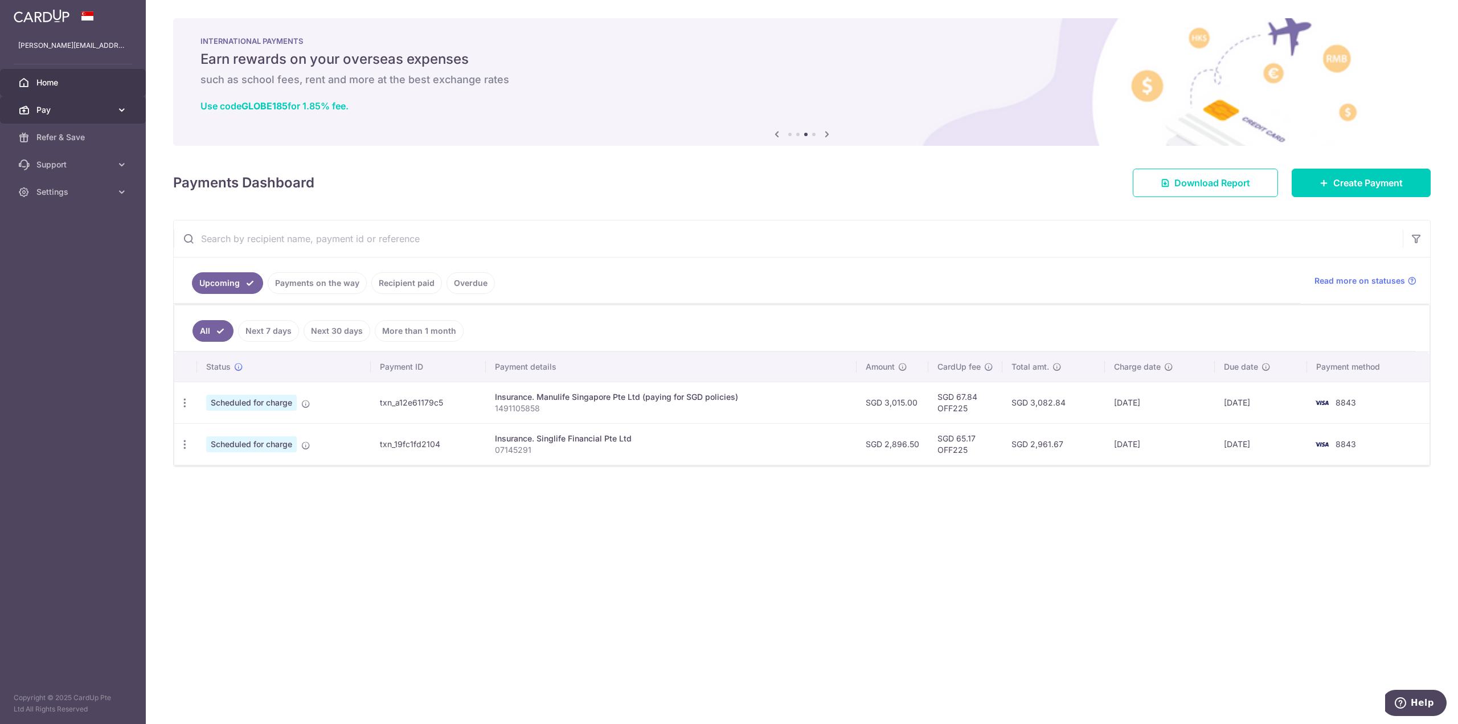
click at [72, 111] on span "Pay" at bounding box center [73, 109] width 75 height 11
click at [55, 188] on span "Cards" at bounding box center [73, 191] width 75 height 11
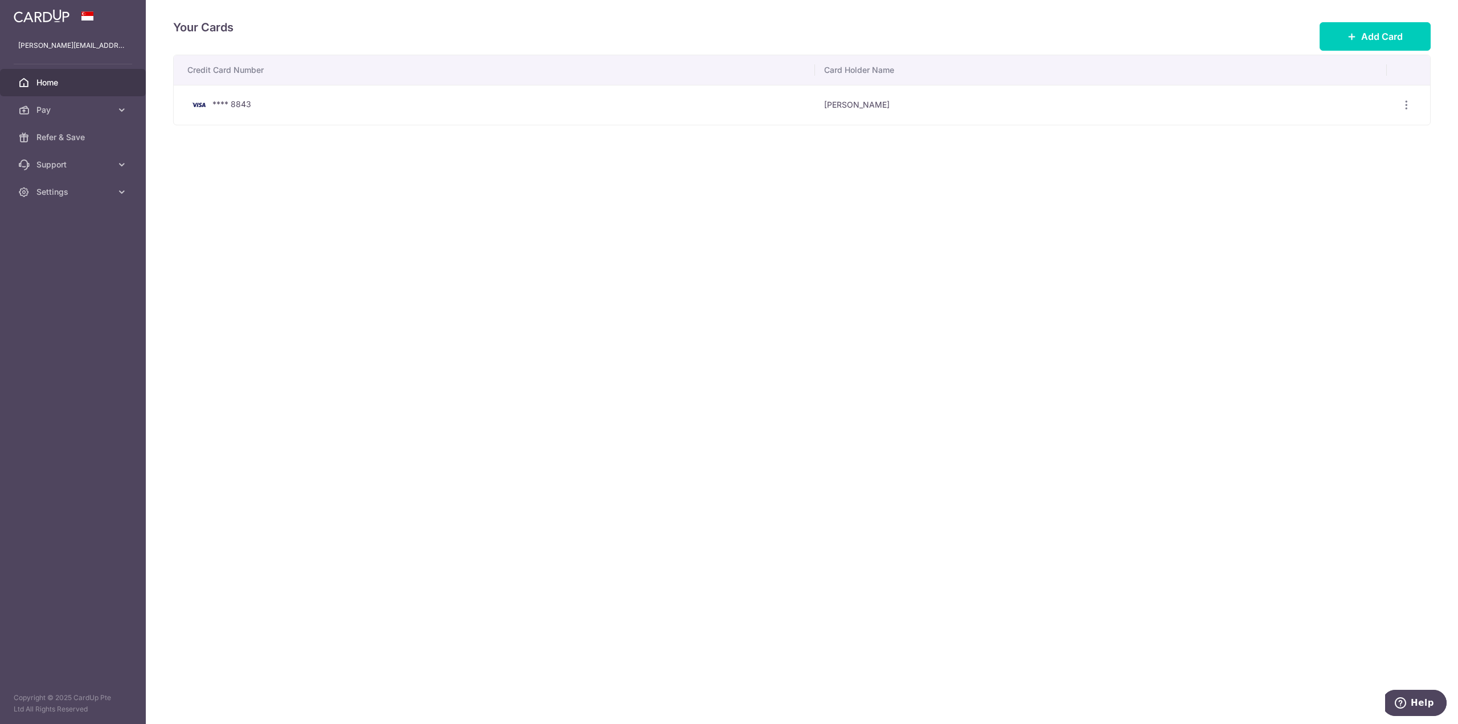
click at [59, 87] on span "Home" at bounding box center [73, 82] width 75 height 11
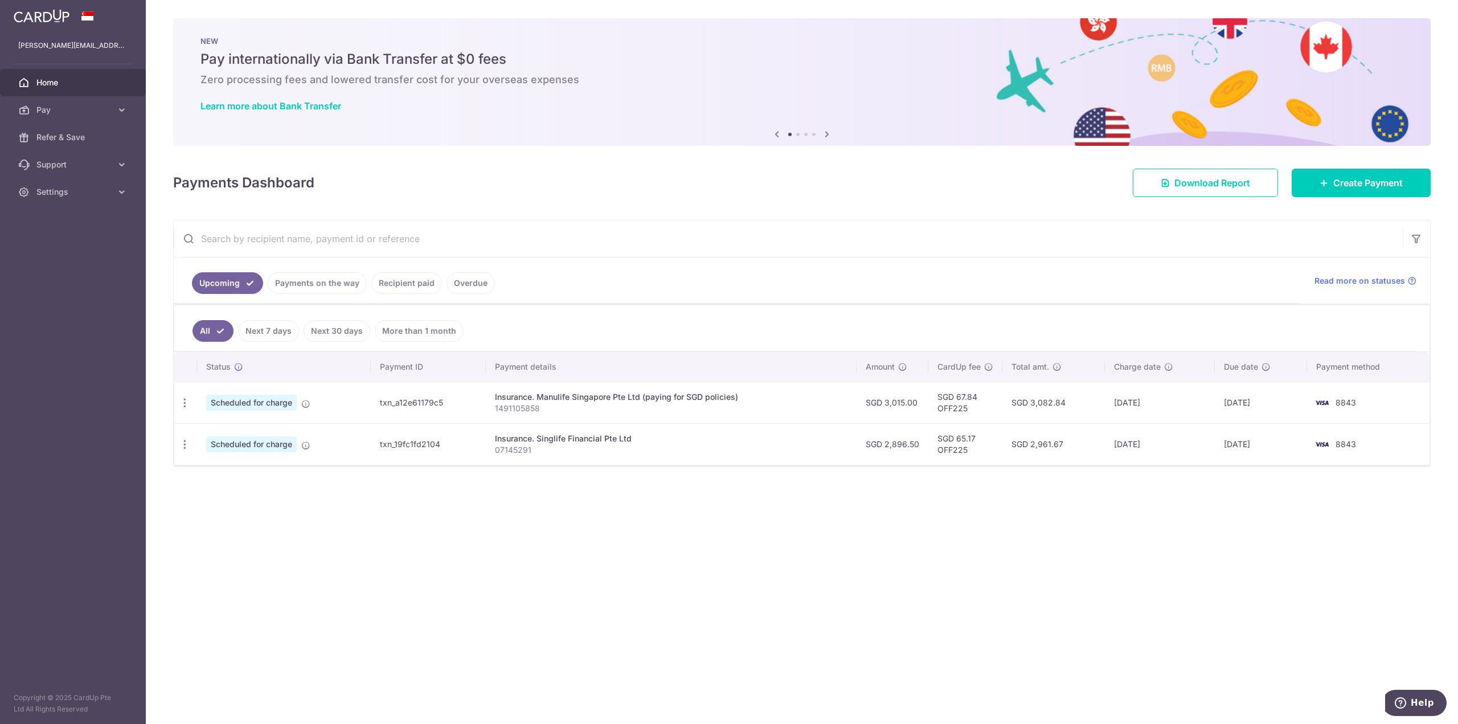
click at [317, 286] on link "Payments on the way" at bounding box center [317, 283] width 99 height 22
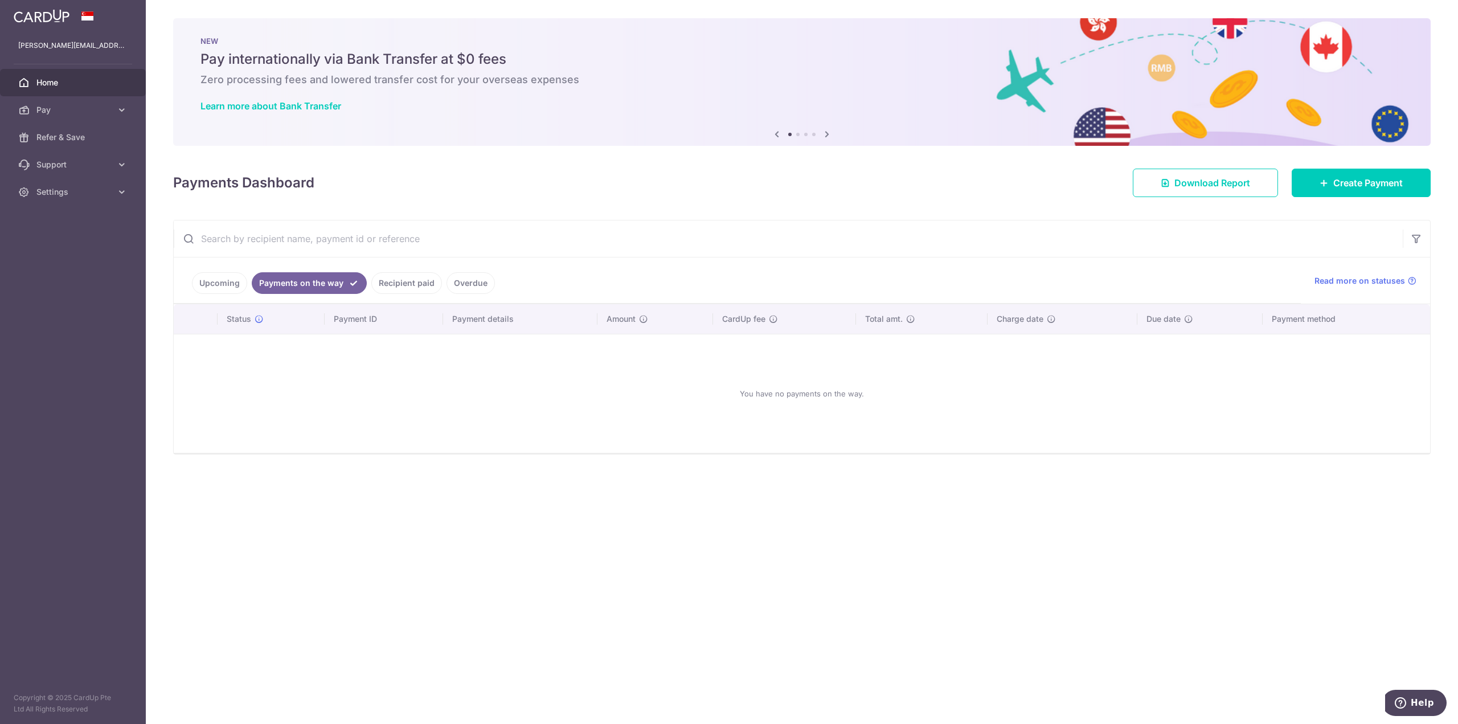
click at [398, 287] on link "Recipient paid" at bounding box center [406, 283] width 71 height 22
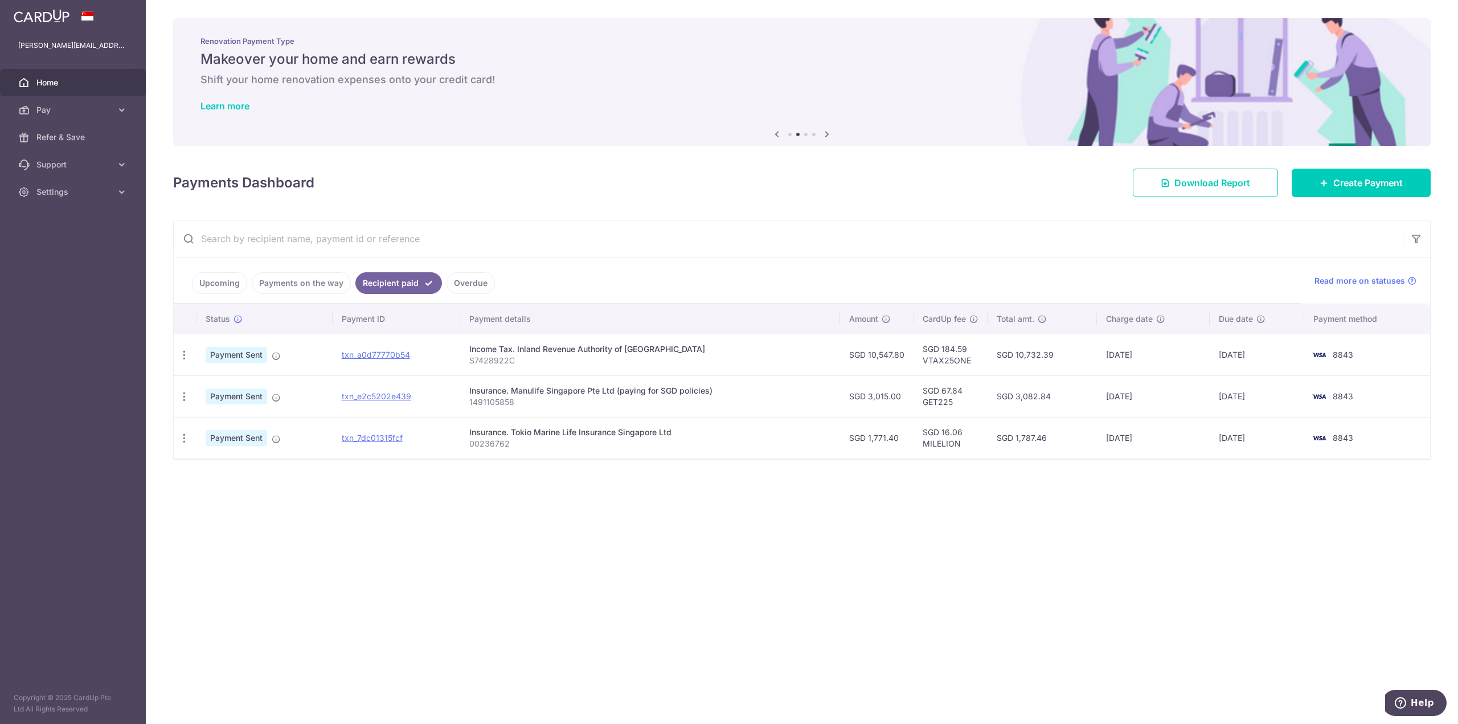
drag, startPoint x: 1108, startPoint y: 437, endPoint x: 1156, endPoint y: 439, distance: 47.9
click at [1156, 439] on td "26/01/2022" at bounding box center [1153, 438] width 113 height 42
click at [1118, 534] on div "× Pause Schedule Pause all future payments in this series Pause just this one p…" at bounding box center [802, 362] width 1312 height 724
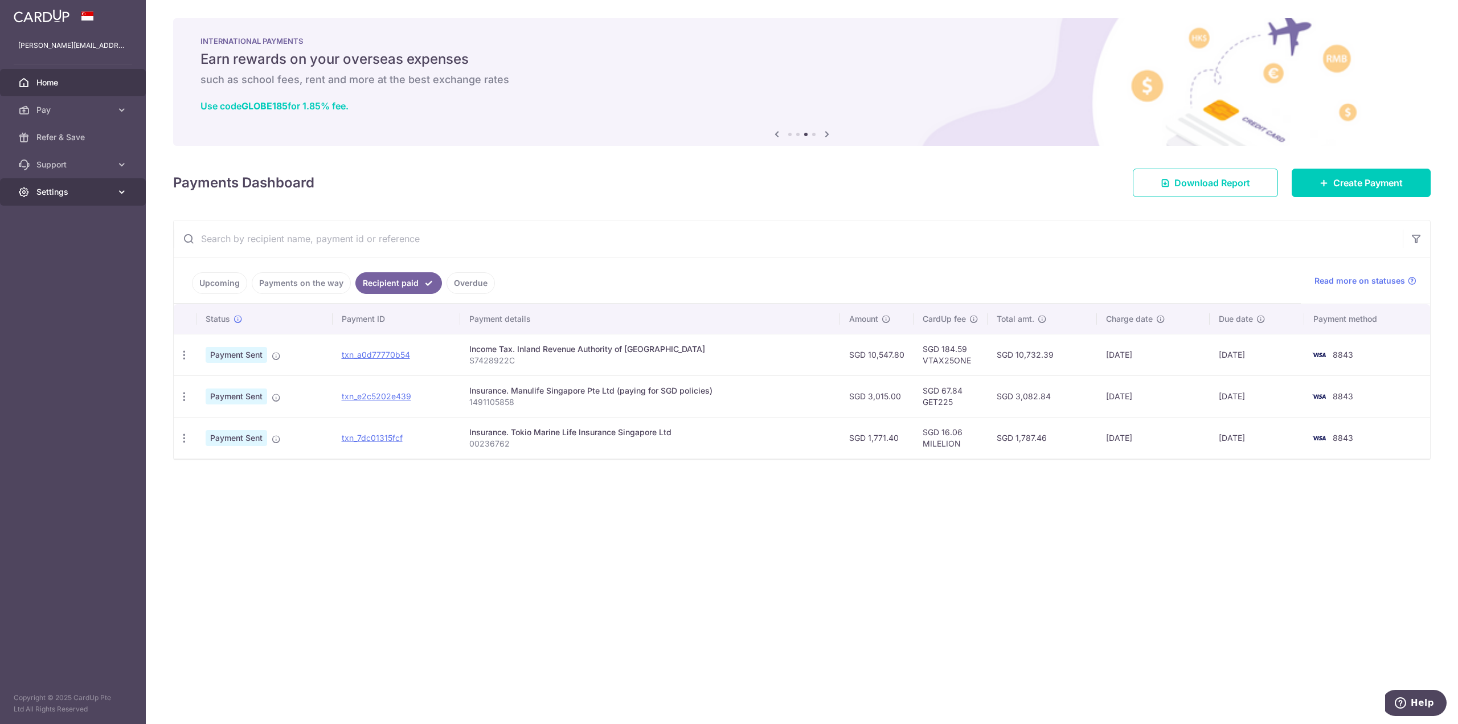
click at [106, 195] on span "Settings" at bounding box center [73, 191] width 75 height 11
click at [63, 249] on span "Logout" at bounding box center [73, 246] width 75 height 11
